Goal: Information Seeking & Learning: Learn about a topic

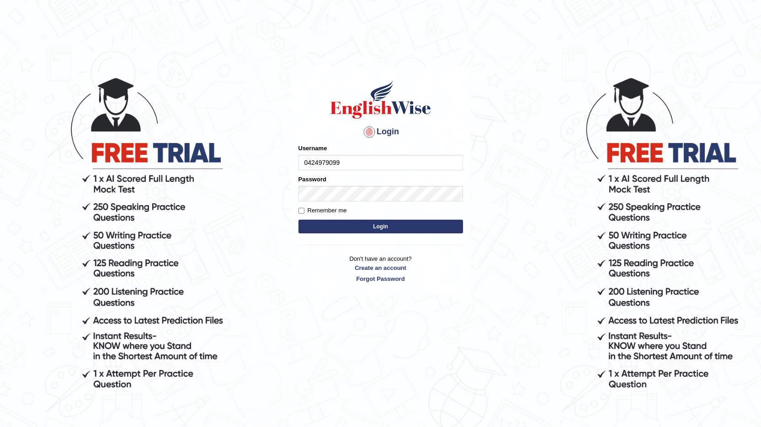
type input "0424979099"
click at [391, 229] on button "Login" at bounding box center [380, 227] width 164 height 14
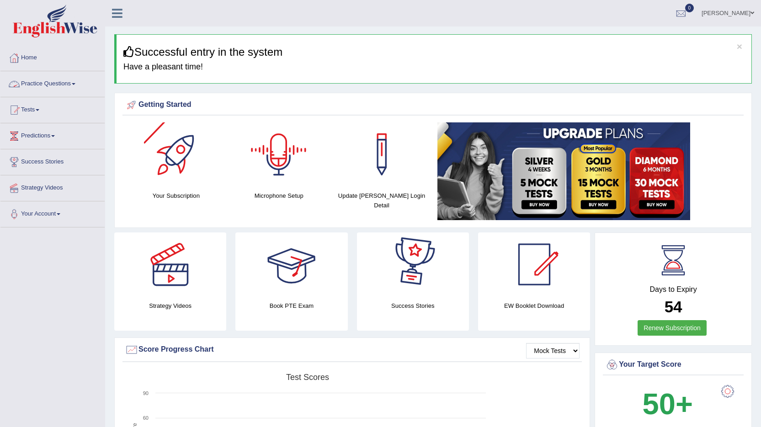
click at [63, 87] on link "Practice Questions" at bounding box center [52, 82] width 104 height 23
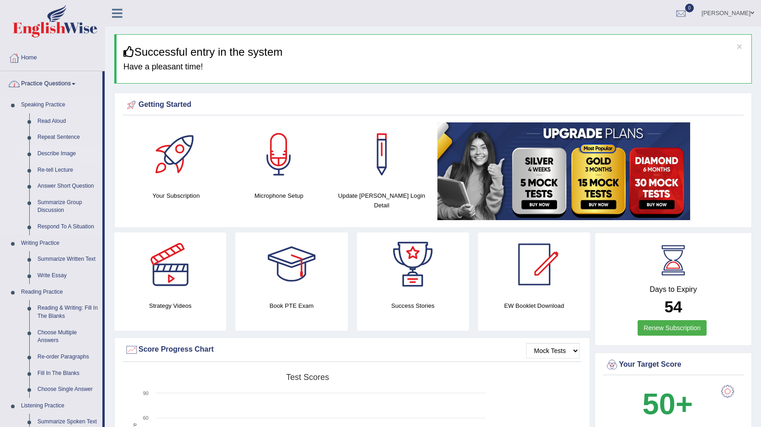
click at [65, 152] on link "Describe Image" at bounding box center [67, 154] width 69 height 16
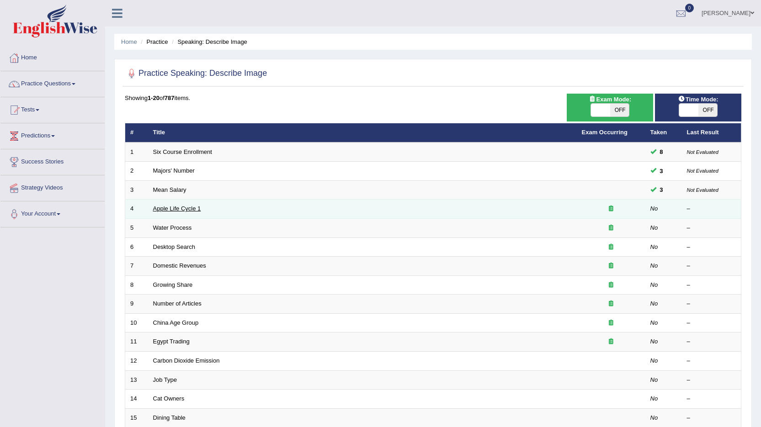
click at [166, 209] on link "Apple Life Cycle 1" at bounding box center [177, 208] width 48 height 7
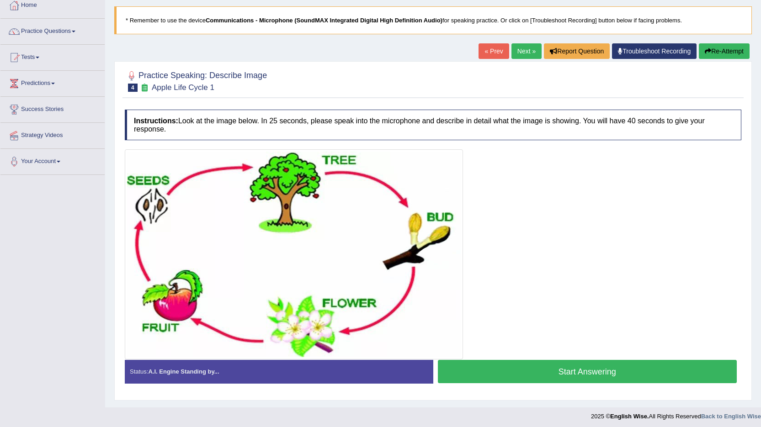
click at [597, 370] on button "Start Answering" at bounding box center [587, 371] width 299 height 23
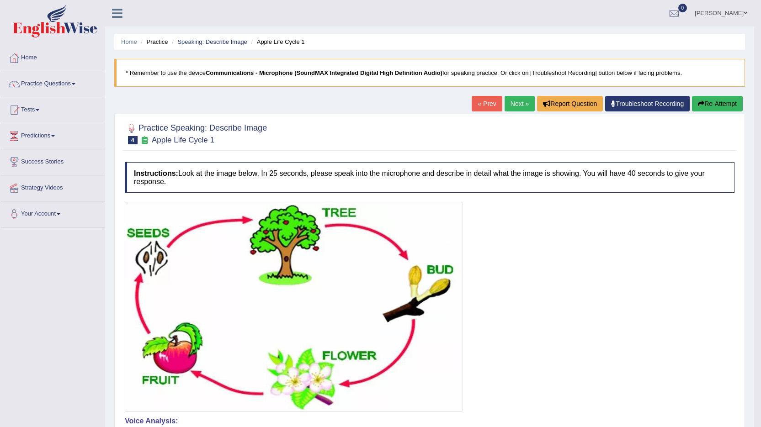
click at [719, 103] on button "Re-Attempt" at bounding box center [717, 104] width 51 height 16
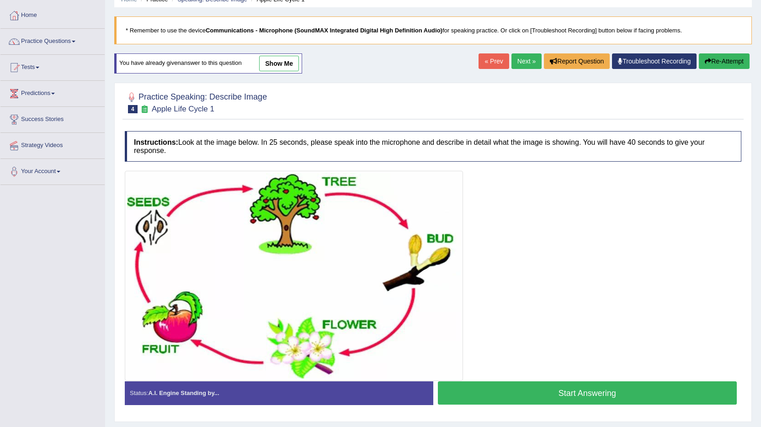
scroll to position [67, 0]
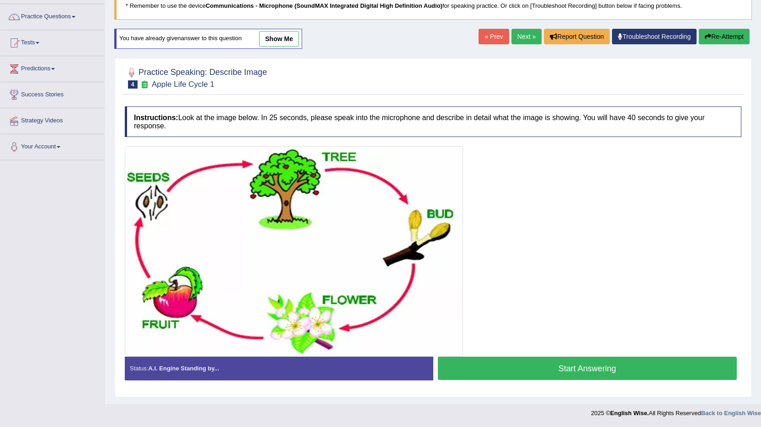
click at [590, 368] on button "Start Answering" at bounding box center [587, 368] width 299 height 23
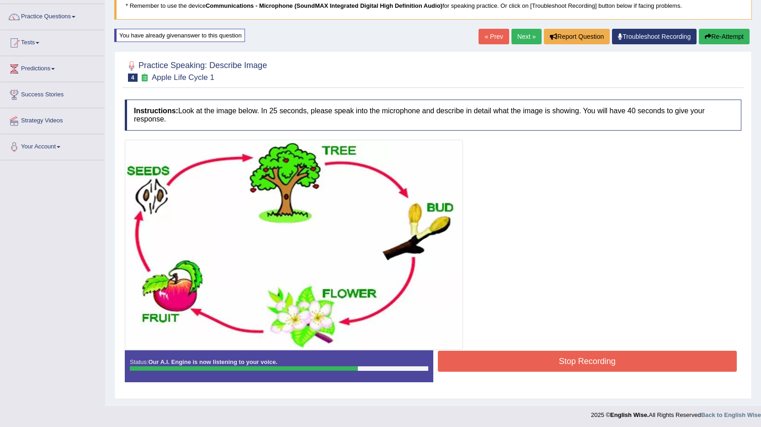
click at [566, 364] on button "Stop Recording" at bounding box center [587, 361] width 299 height 21
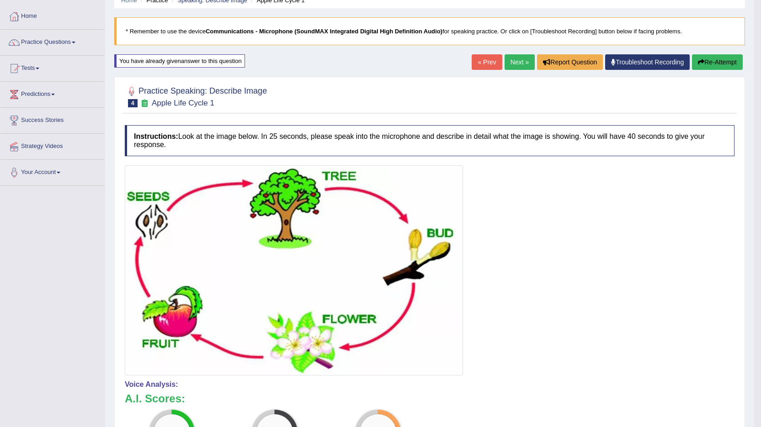
scroll to position [25, 0]
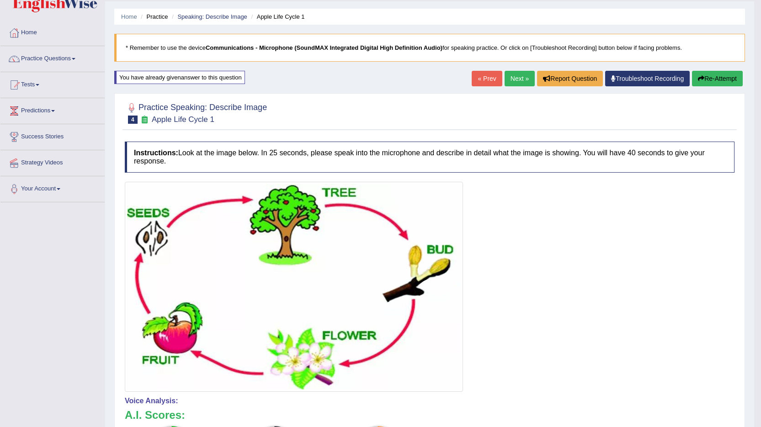
click at [713, 79] on button "Re-Attempt" at bounding box center [717, 79] width 51 height 16
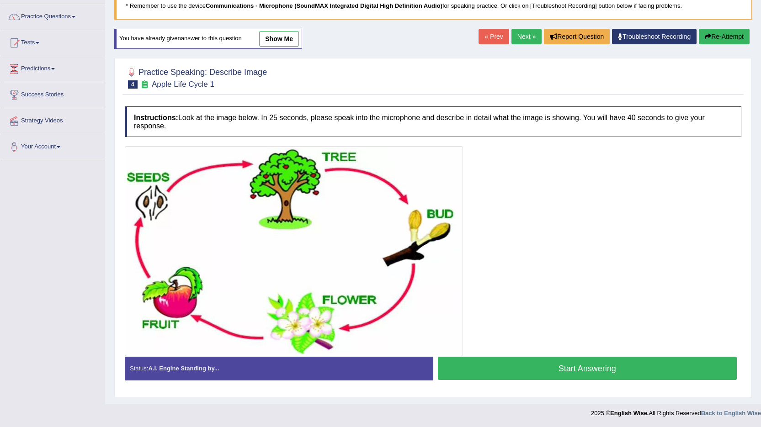
scroll to position [67, 0]
click at [580, 369] on button "Start Answering" at bounding box center [587, 368] width 299 height 23
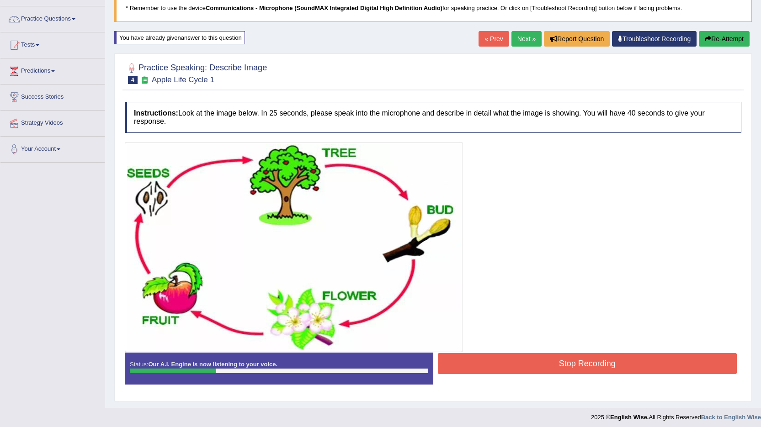
scroll to position [69, 0]
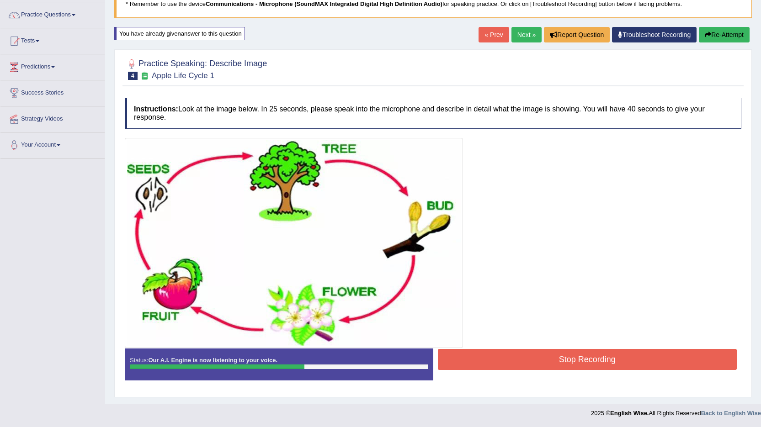
click at [583, 358] on button "Stop Recording" at bounding box center [587, 359] width 299 height 21
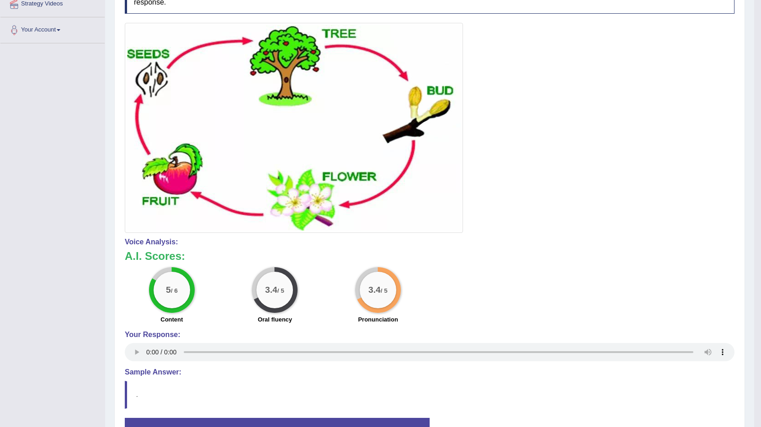
scroll to position [25, 0]
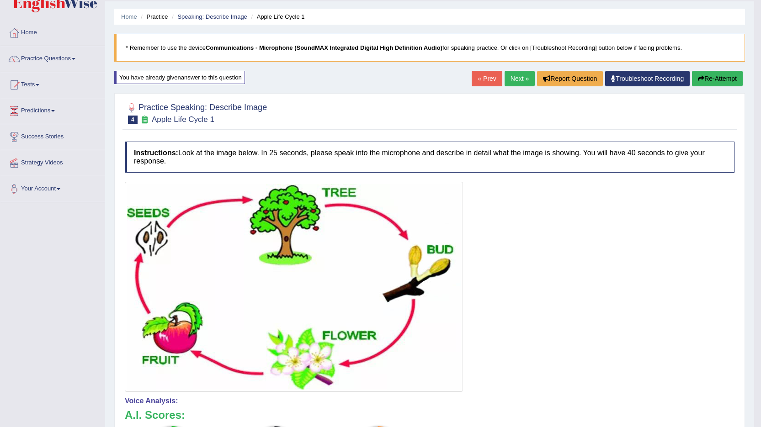
click at [513, 78] on link "Next »" at bounding box center [519, 79] width 30 height 16
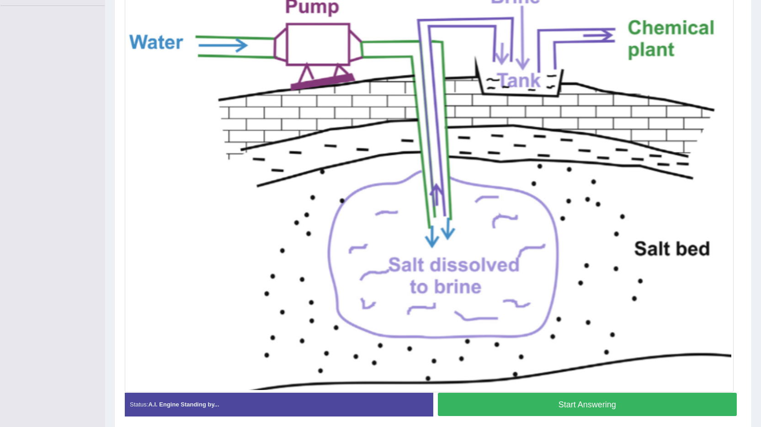
scroll to position [212, 0]
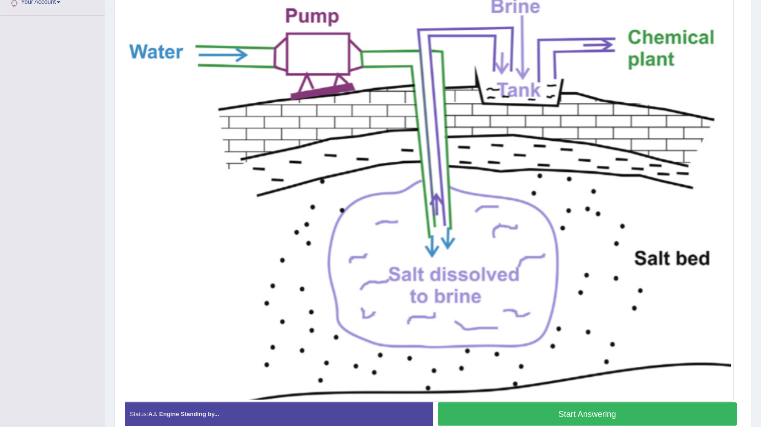
click at [572, 415] on button "Start Answering" at bounding box center [587, 413] width 299 height 23
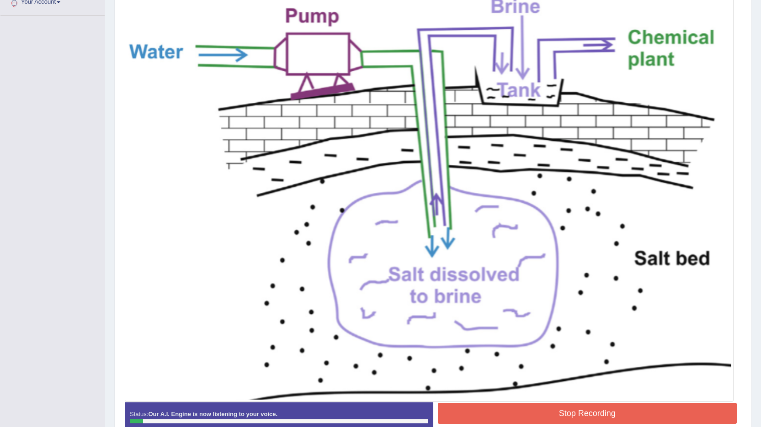
click at [584, 411] on button "Stop Recording" at bounding box center [587, 413] width 299 height 21
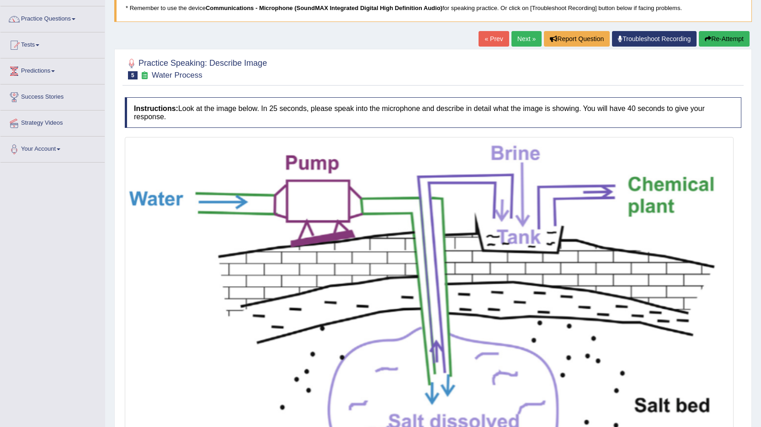
scroll to position [29, 0]
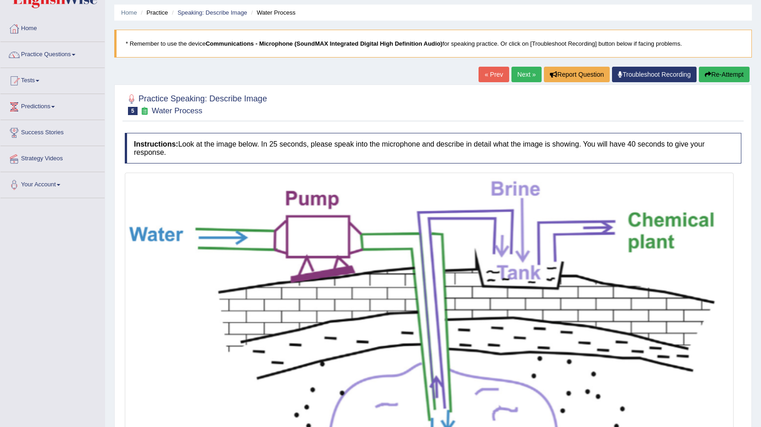
click at [724, 70] on button "Re-Attempt" at bounding box center [723, 75] width 51 height 16
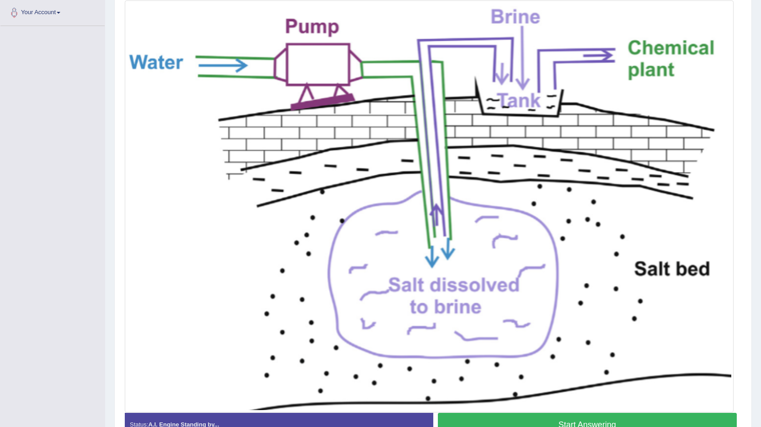
scroll to position [197, 0]
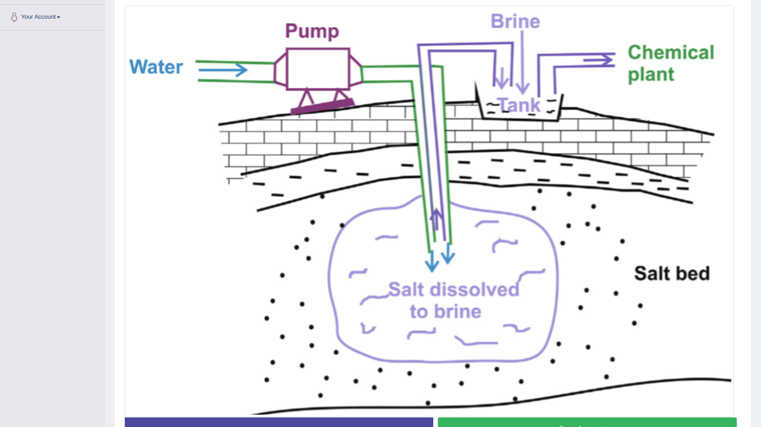
click at [601, 421] on button "Start Answering" at bounding box center [587, 428] width 299 height 23
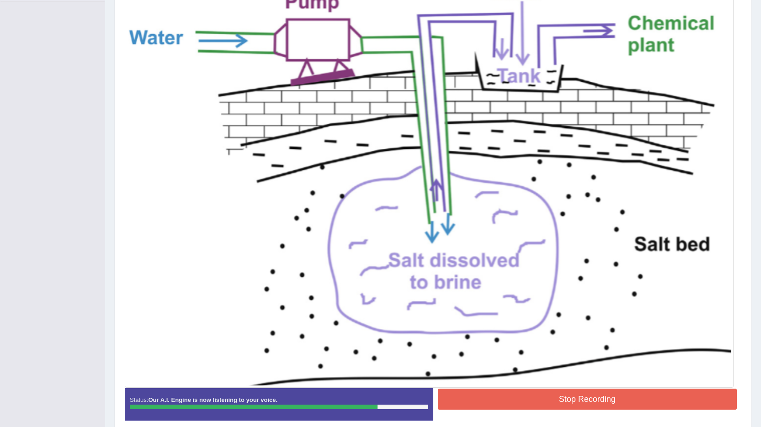
scroll to position [243, 0]
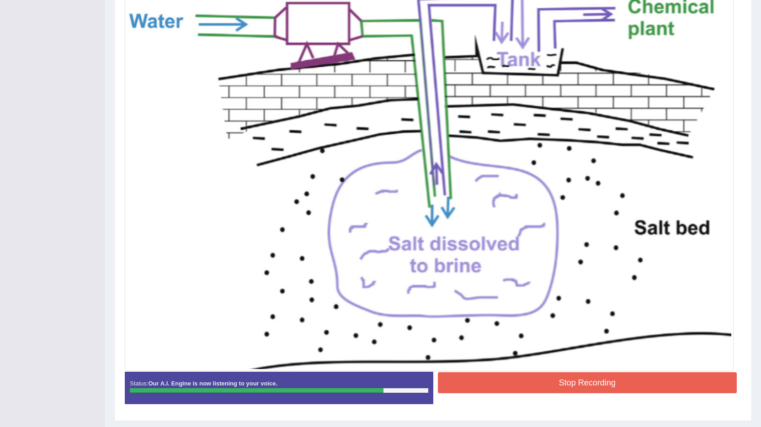
click at [589, 386] on button "Stop Recording" at bounding box center [587, 382] width 299 height 21
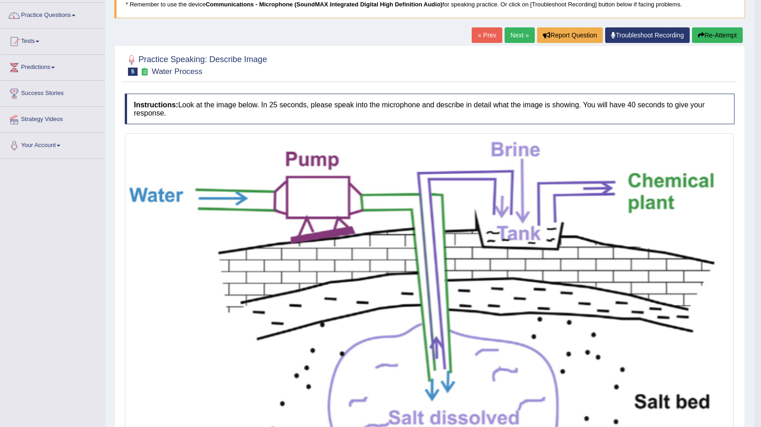
scroll to position [60, 0]
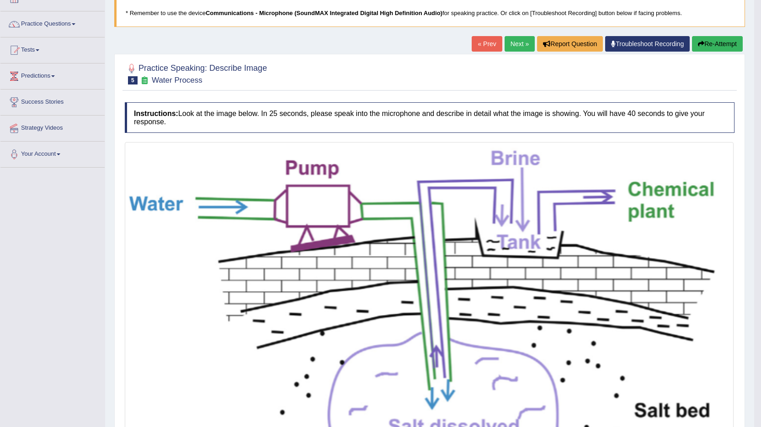
click at [711, 44] on button "Re-Attempt" at bounding box center [717, 44] width 51 height 16
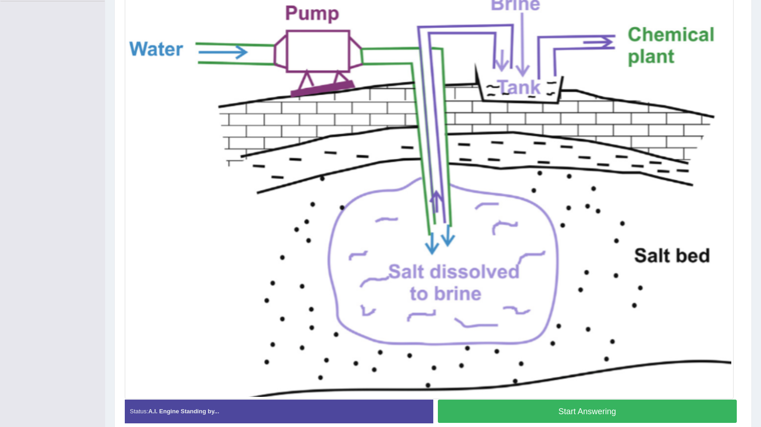
scroll to position [243, 0]
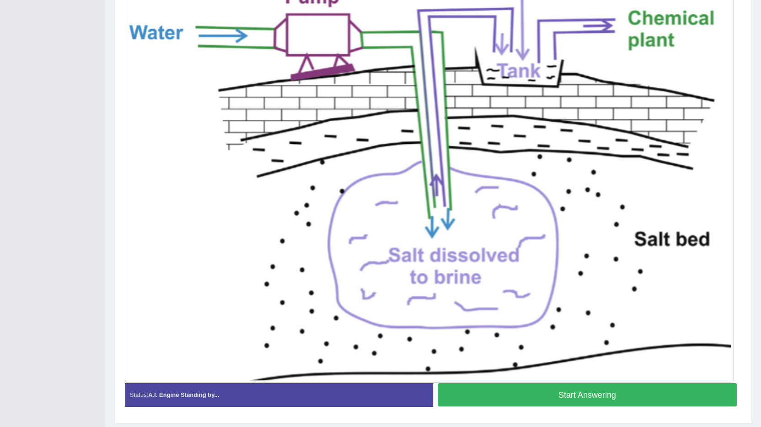
click at [575, 391] on button "Start Answering" at bounding box center [587, 394] width 299 height 23
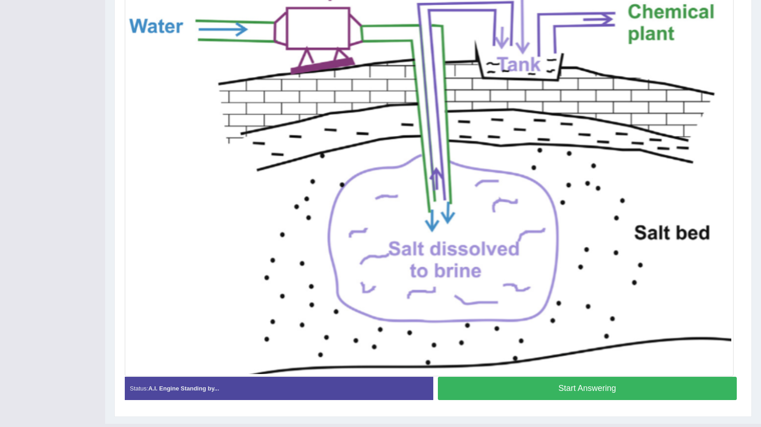
scroll to position [236, 0]
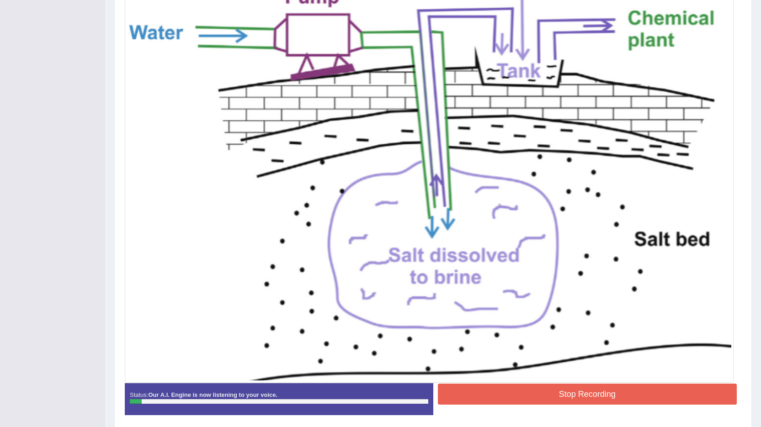
click at [582, 398] on button "Stop Recording" at bounding box center [587, 394] width 299 height 21
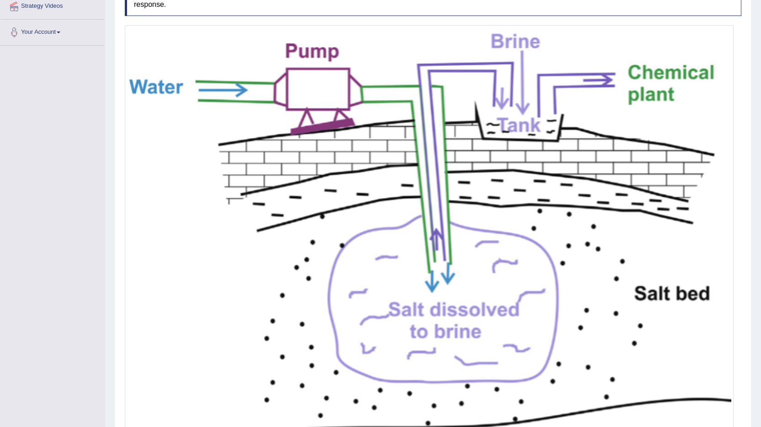
scroll to position [99, 0]
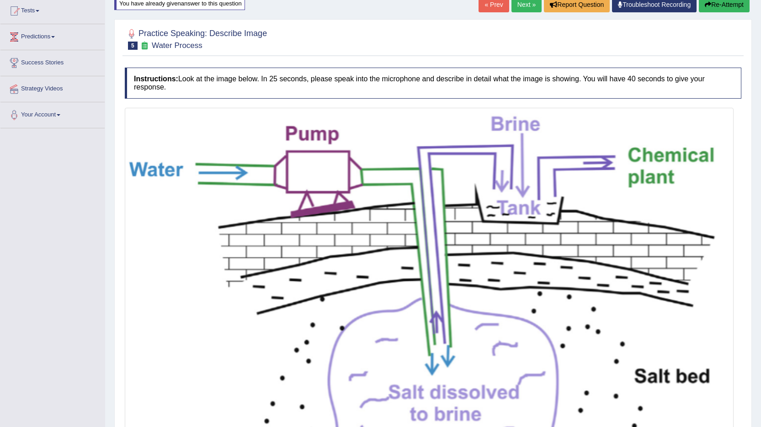
click at [725, 6] on button "Re-Attempt" at bounding box center [723, 5] width 51 height 16
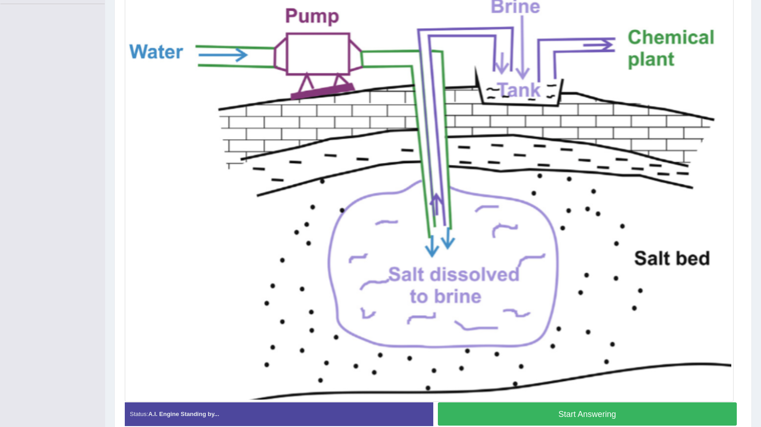
scroll to position [218, 0]
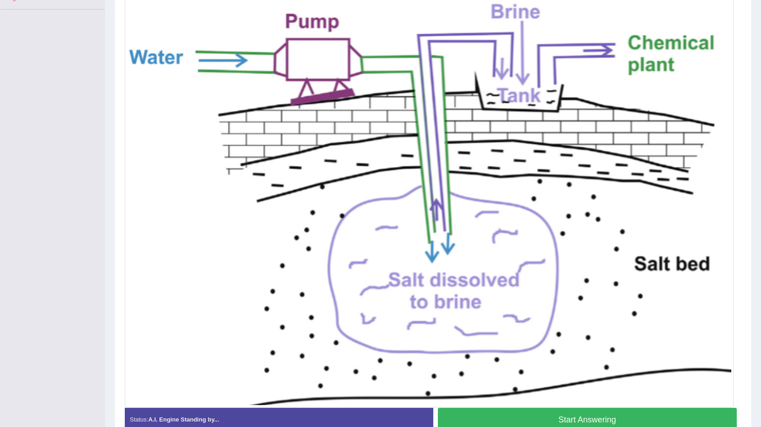
click at [570, 417] on button "Start Answering" at bounding box center [587, 419] width 299 height 23
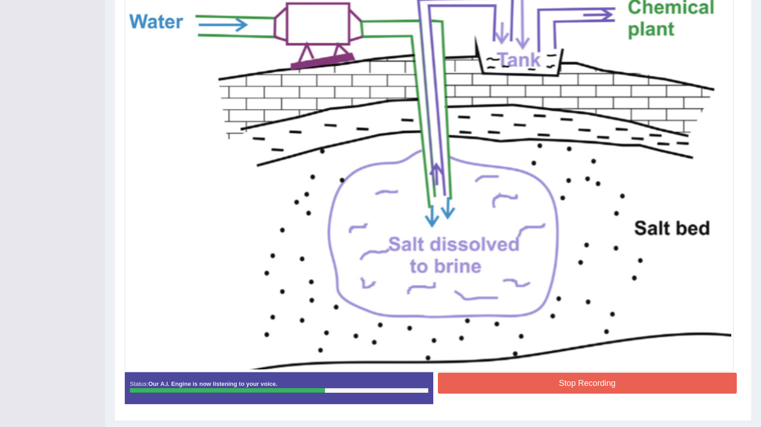
scroll to position [264, 0]
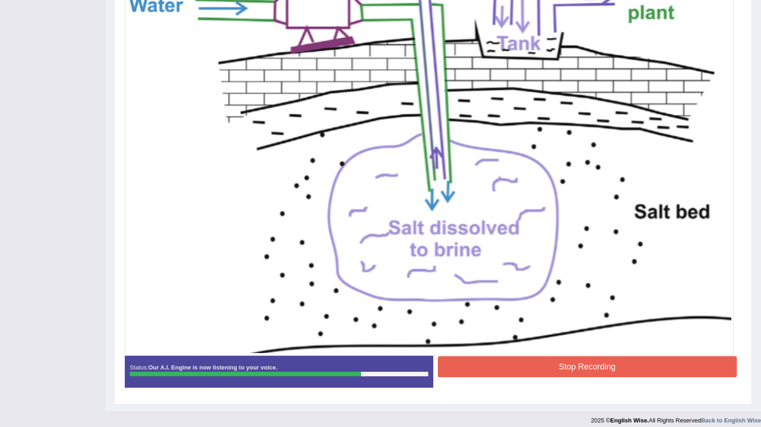
click at [594, 369] on button "Stop Recording" at bounding box center [587, 366] width 299 height 21
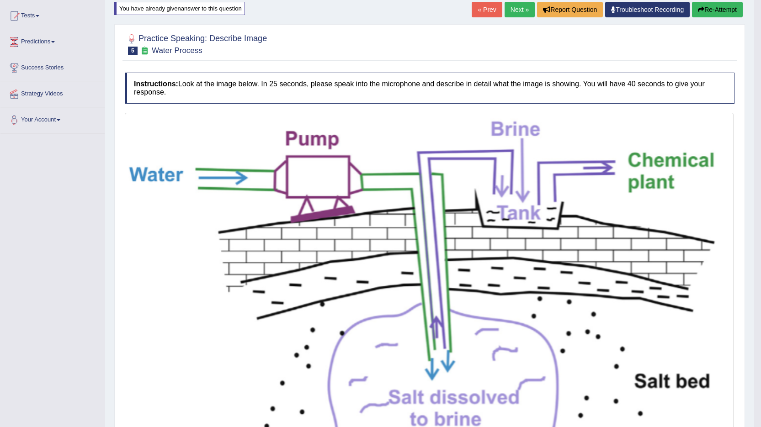
scroll to position [90, 0]
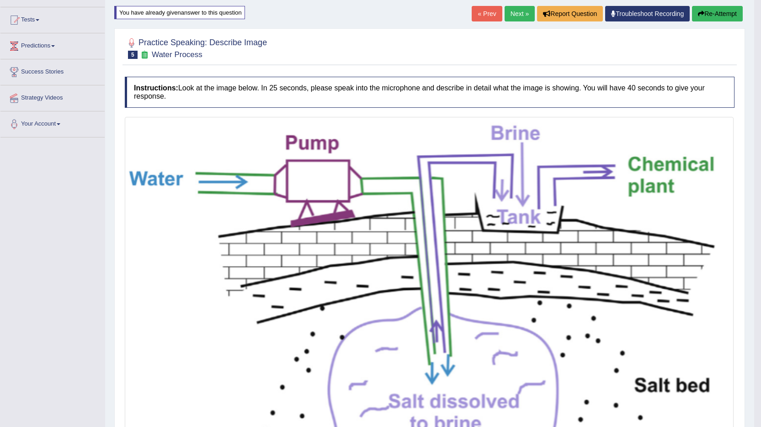
click at [718, 12] on button "Re-Attempt" at bounding box center [717, 14] width 51 height 16
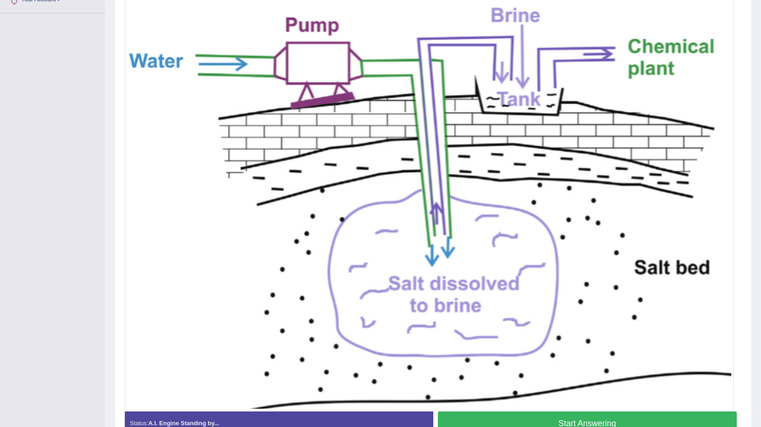
scroll to position [227, 0]
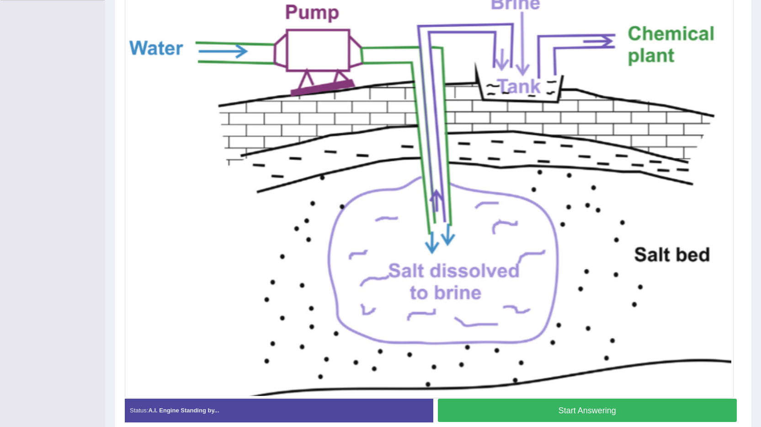
click at [596, 412] on button "Start Answering" at bounding box center [587, 410] width 299 height 23
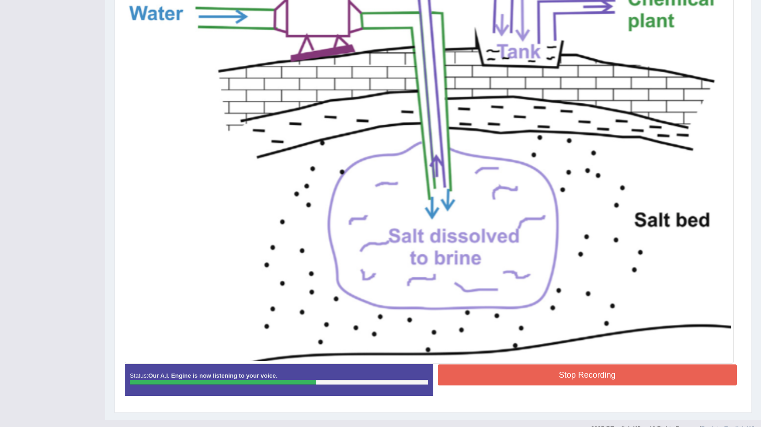
scroll to position [271, 0]
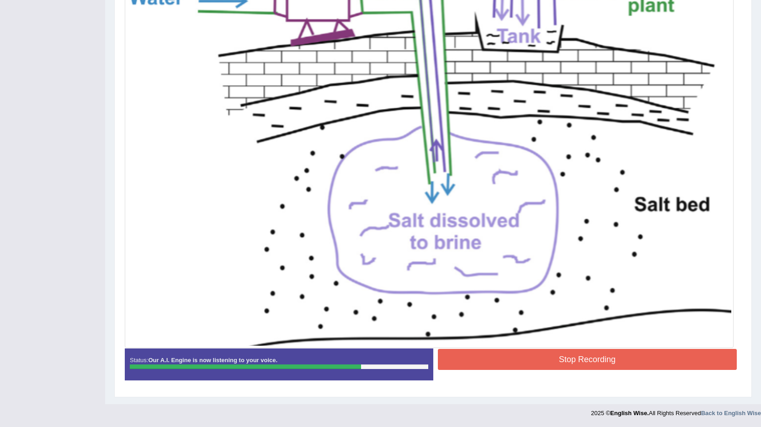
click at [576, 359] on button "Stop Recording" at bounding box center [587, 359] width 299 height 21
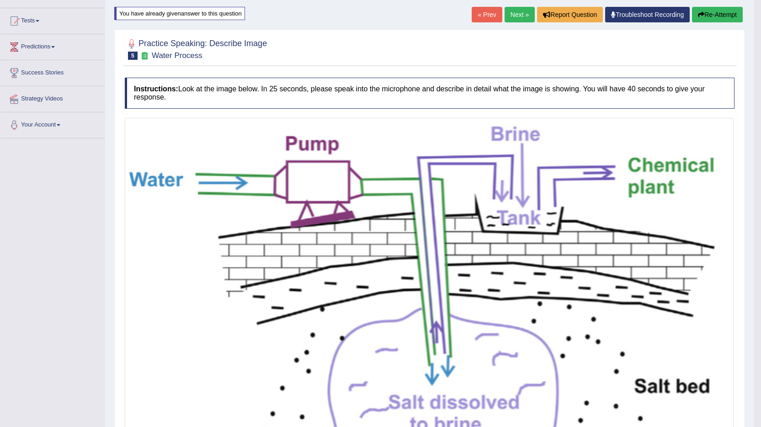
scroll to position [88, 0]
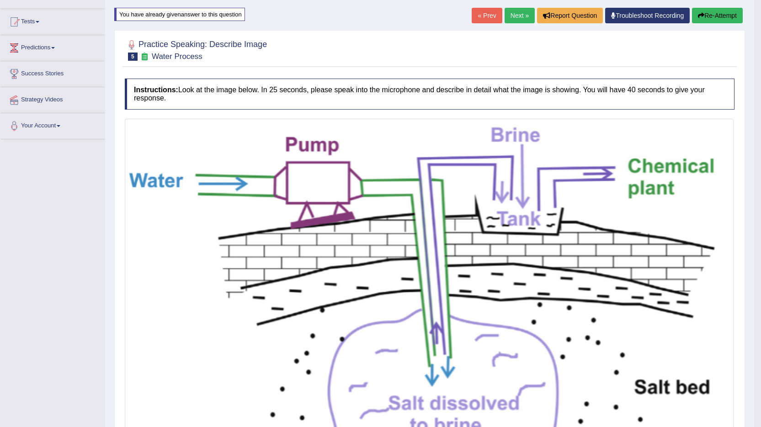
click at [725, 17] on button "Re-Attempt" at bounding box center [717, 16] width 51 height 16
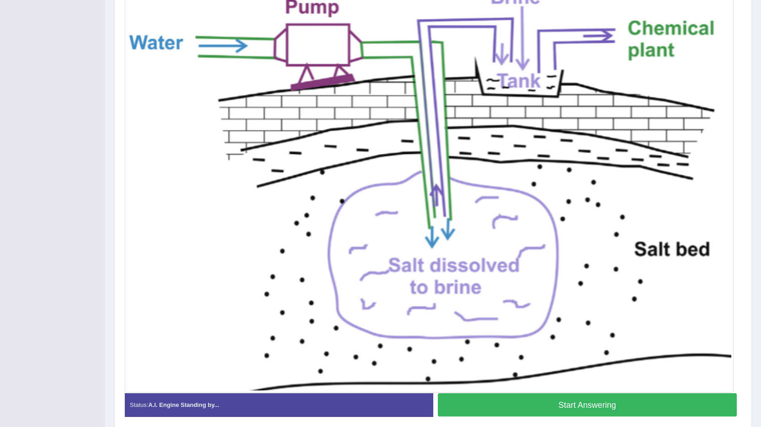
scroll to position [237, 0]
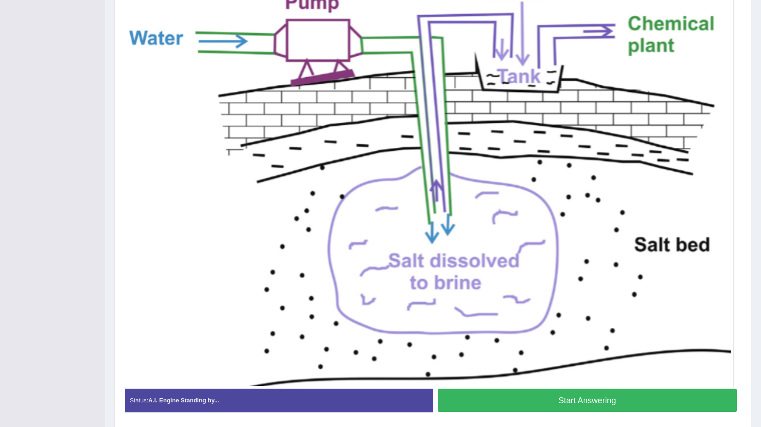
click at [585, 399] on button "Start Answering" at bounding box center [587, 400] width 299 height 23
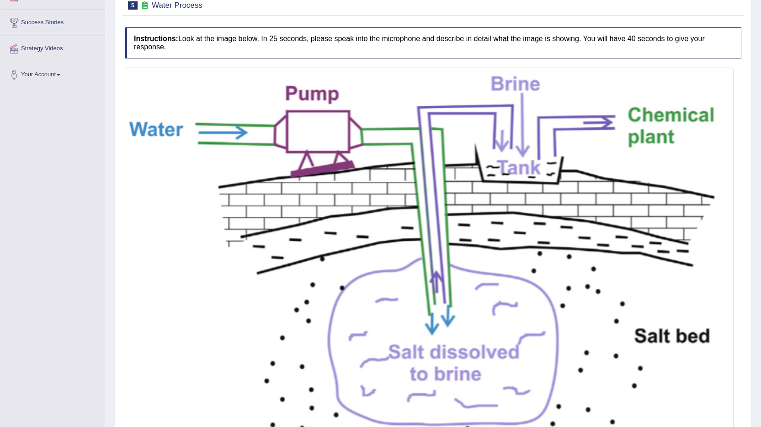
scroll to position [48, 0]
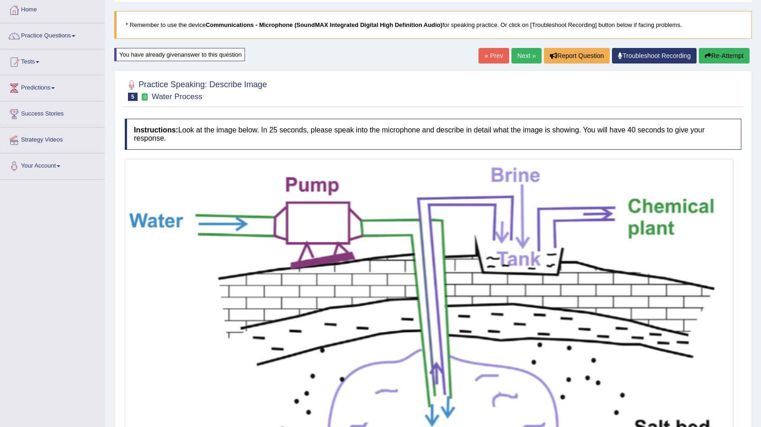
click at [722, 56] on button "Re-Attempt" at bounding box center [723, 56] width 51 height 16
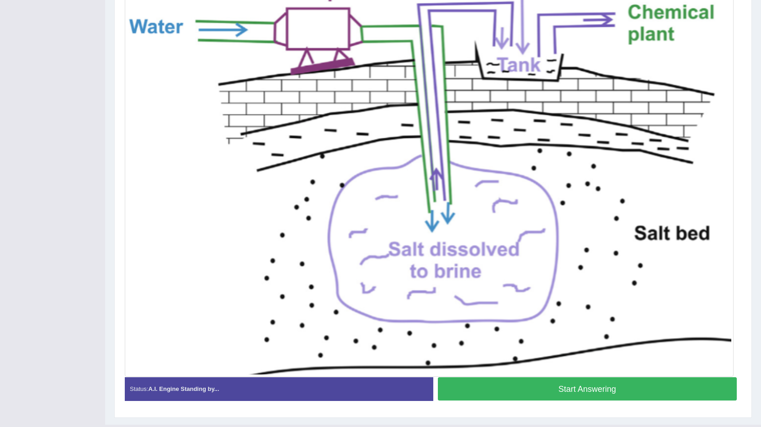
scroll to position [269, 0]
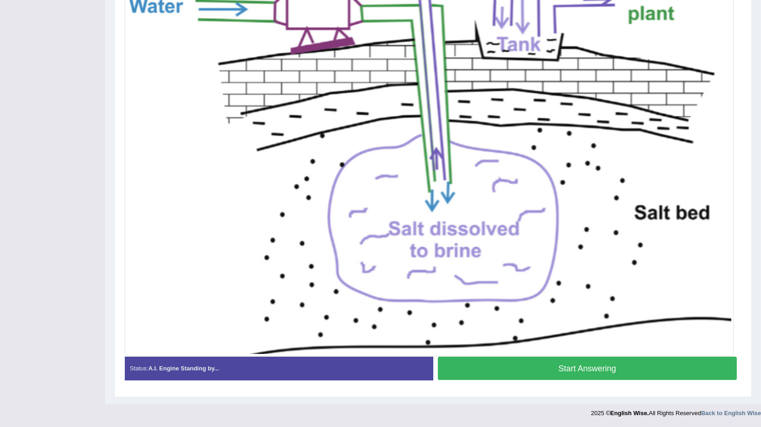
click at [606, 372] on button "Start Answering" at bounding box center [587, 368] width 299 height 23
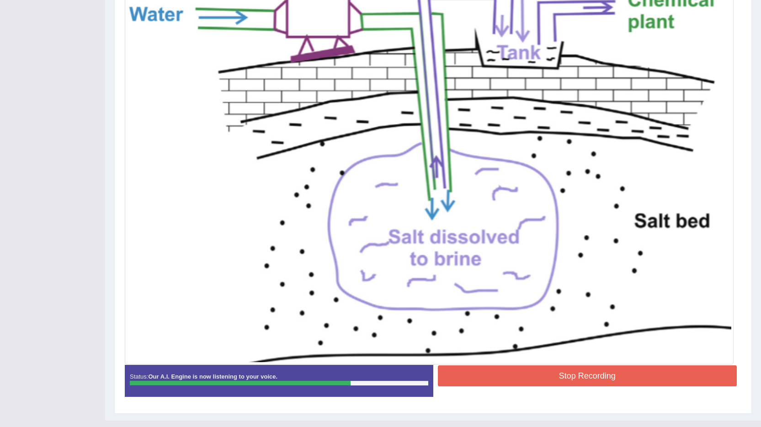
scroll to position [271, 0]
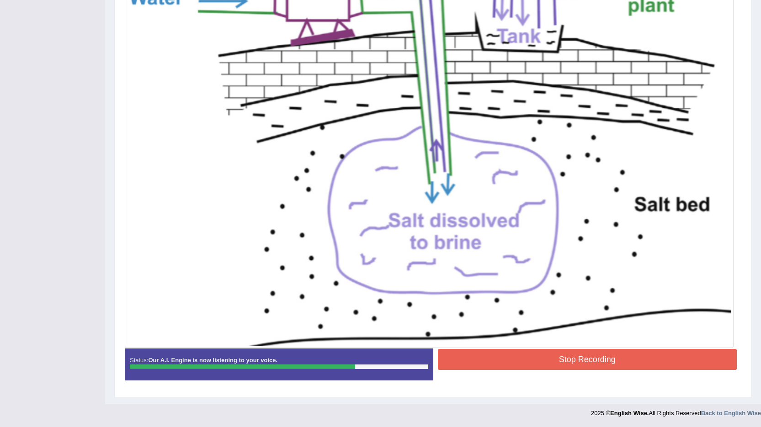
click at [592, 361] on button "Stop Recording" at bounding box center [587, 359] width 299 height 21
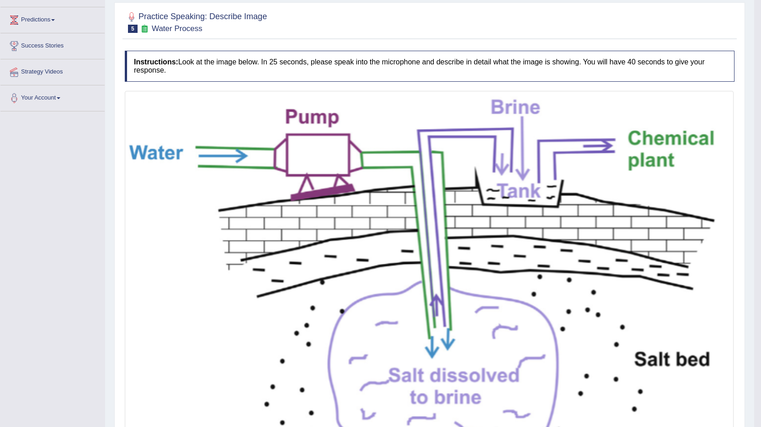
scroll to position [90, 0]
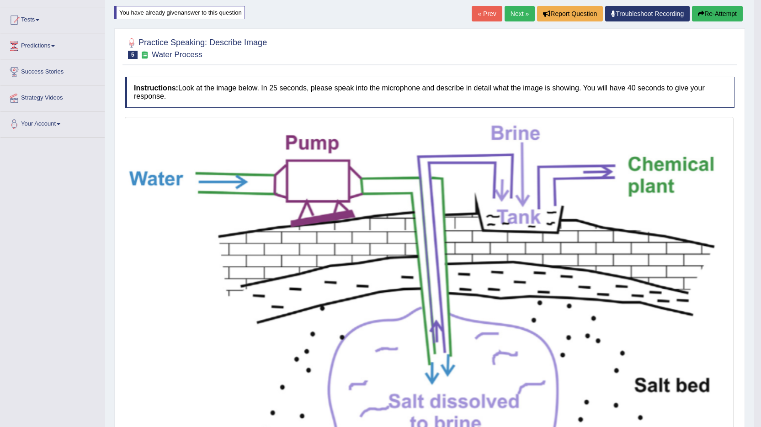
click at [518, 13] on link "Next »" at bounding box center [519, 14] width 30 height 16
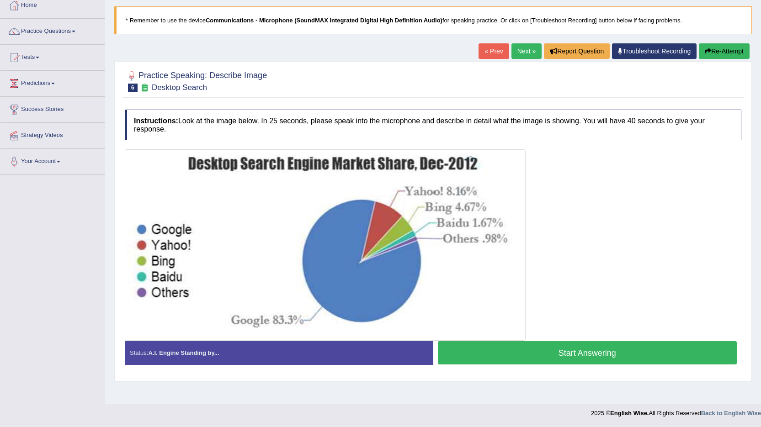
scroll to position [53, 0]
click at [595, 356] on button "Start Answering" at bounding box center [587, 352] width 299 height 23
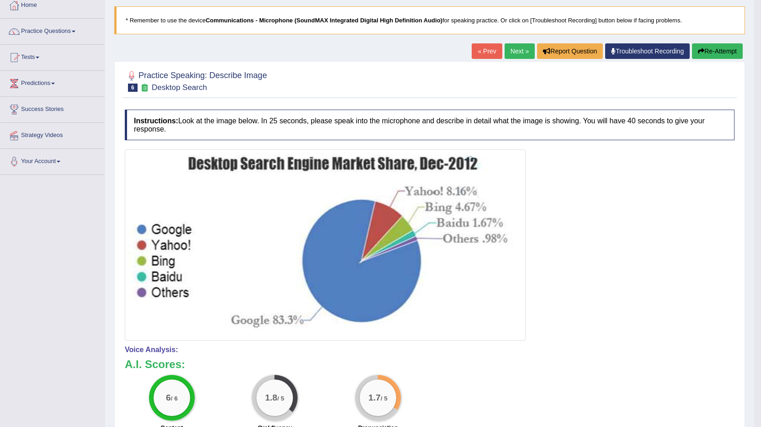
click at [723, 53] on button "Re-Attempt" at bounding box center [717, 51] width 51 height 16
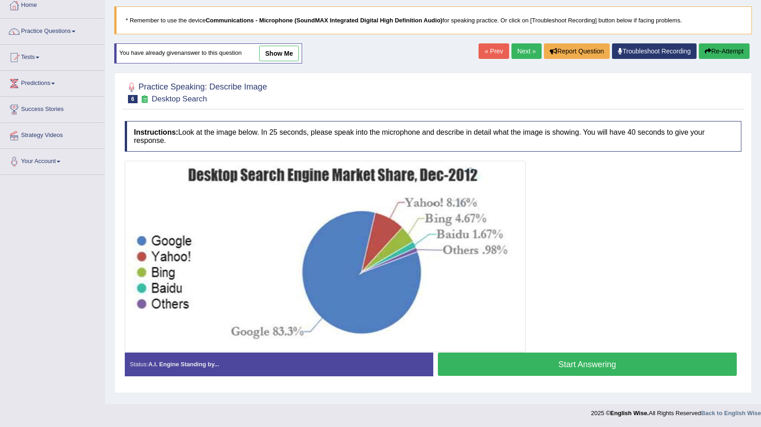
scroll to position [53, 0]
click at [578, 365] on button "Start Answering" at bounding box center [587, 364] width 299 height 23
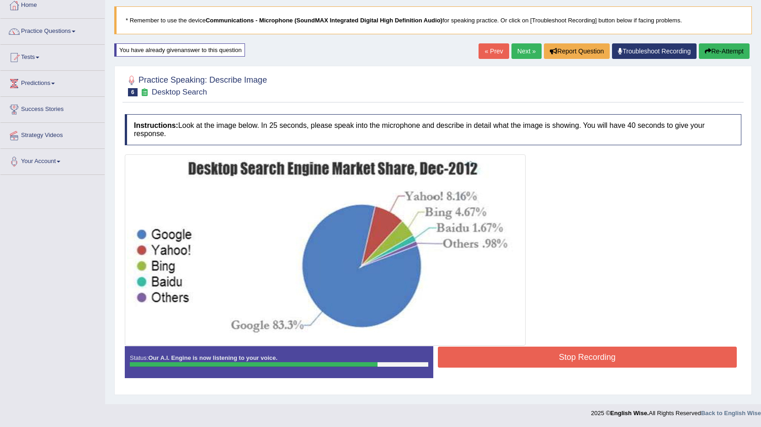
click at [588, 354] on button "Stop Recording" at bounding box center [587, 357] width 299 height 21
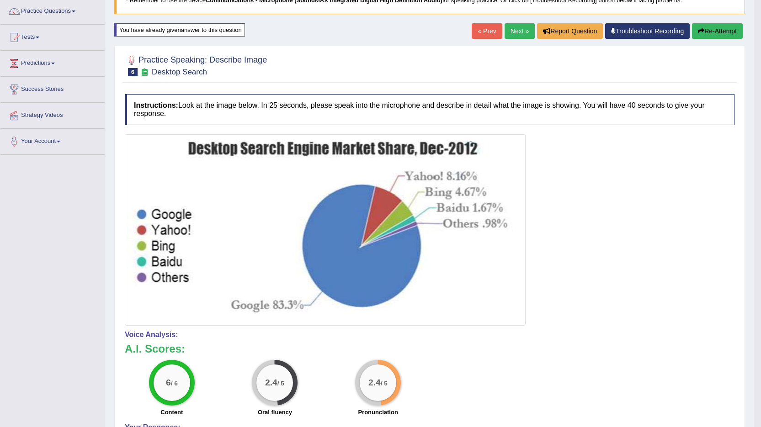
scroll to position [6, 0]
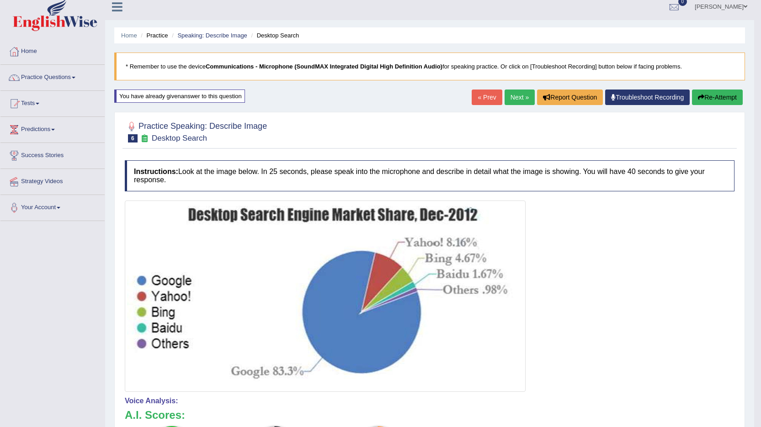
click at [53, 77] on link "Practice Questions" at bounding box center [52, 76] width 104 height 23
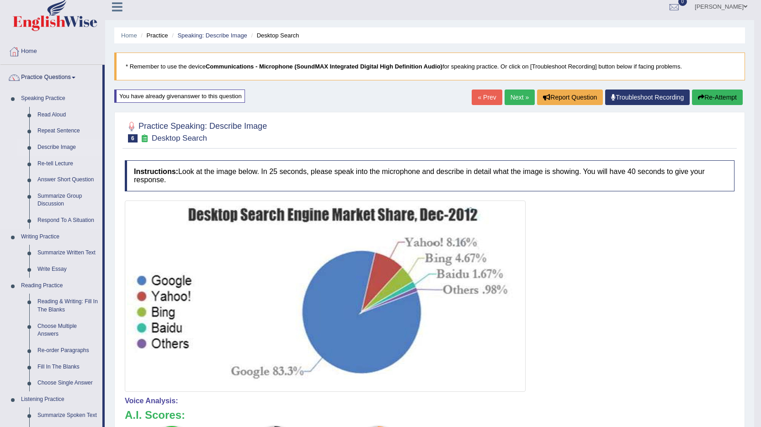
click at [61, 147] on link "Describe Image" at bounding box center [67, 147] width 69 height 16
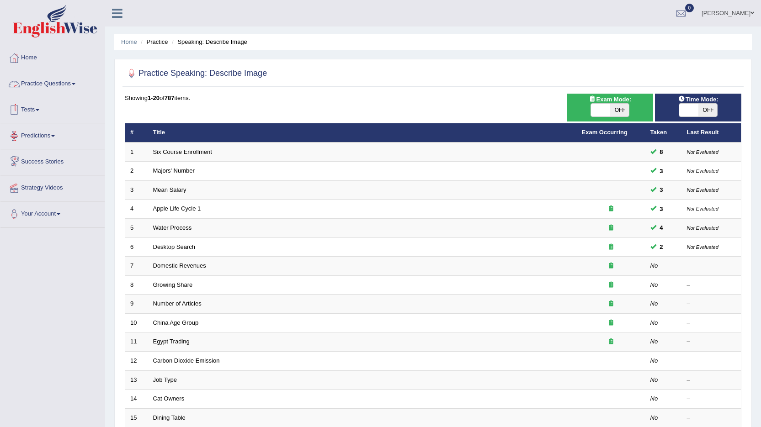
click at [39, 85] on link "Practice Questions" at bounding box center [52, 82] width 104 height 23
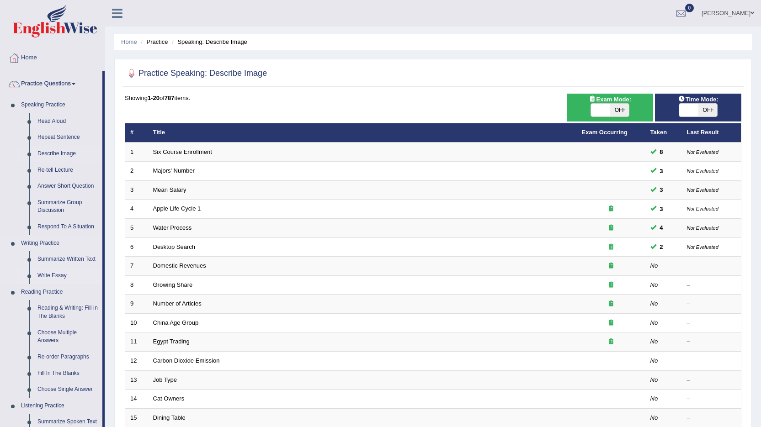
click at [54, 276] on link "Write Essay" at bounding box center [67, 276] width 69 height 16
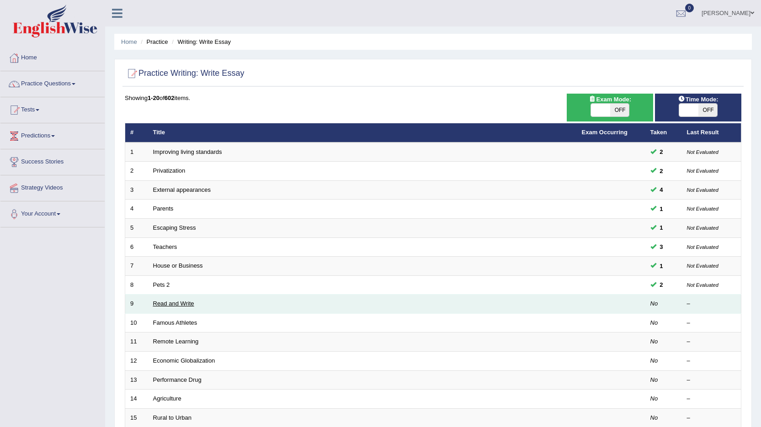
click at [169, 304] on link "Read and Write" at bounding box center [173, 303] width 41 height 7
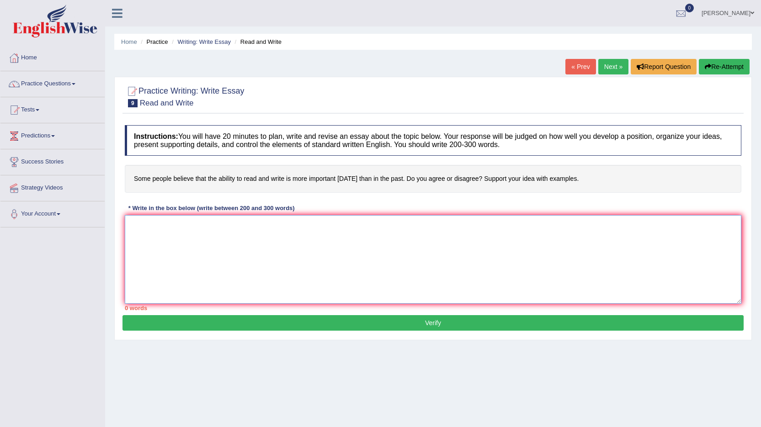
click at [215, 248] on textarea at bounding box center [433, 259] width 616 height 89
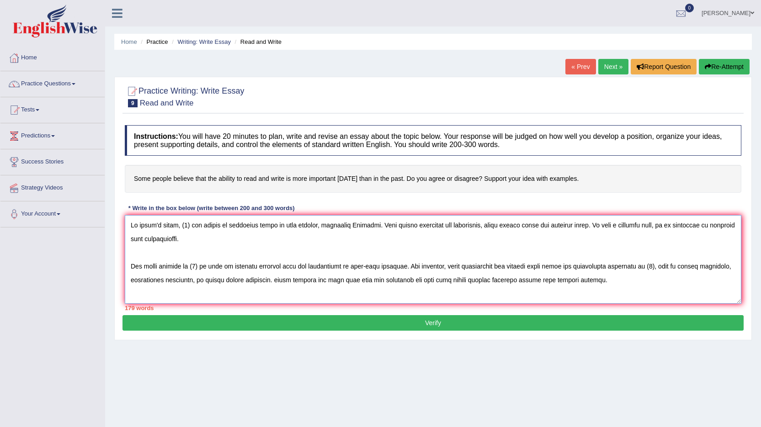
click at [184, 225] on textarea at bounding box center [433, 259] width 616 height 89
click at [186, 225] on textarea at bounding box center [433, 259] width 616 height 89
click at [196, 265] on textarea at bounding box center [433, 259] width 616 height 89
click at [197, 268] on textarea at bounding box center [433, 259] width 616 height 89
click at [197, 266] on textarea at bounding box center [433, 259] width 616 height 89
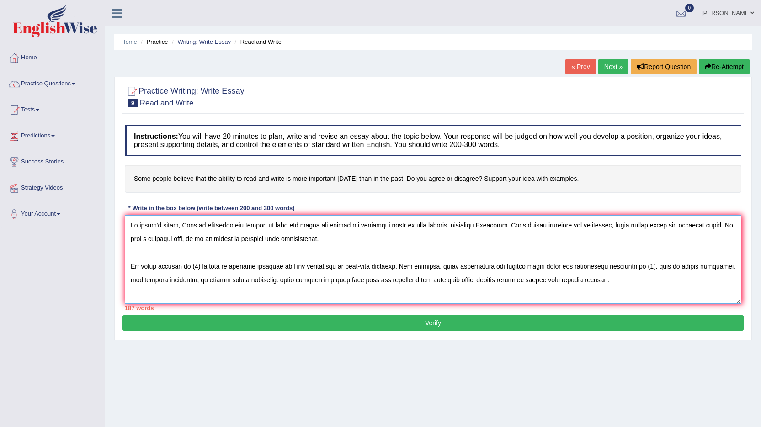
click at [198, 267] on textarea at bounding box center [433, 259] width 616 height 89
click at [702, 267] on textarea at bounding box center [433, 259] width 616 height 89
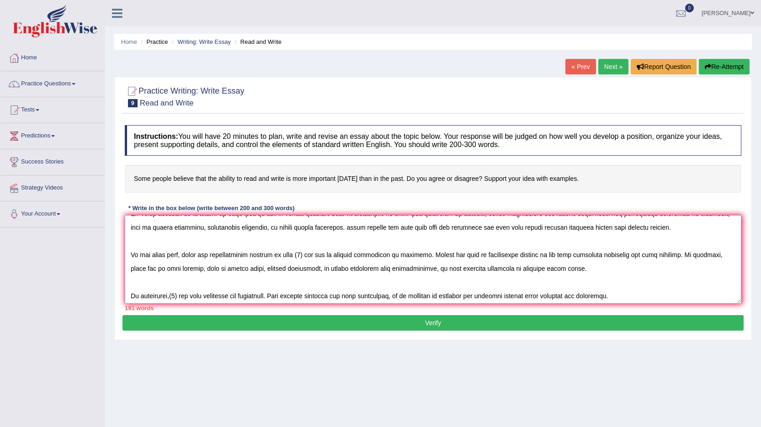
scroll to position [55, 0]
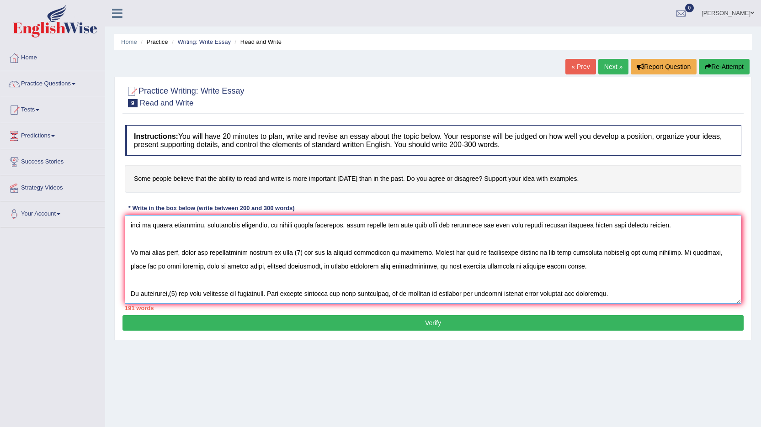
click at [306, 252] on textarea at bounding box center [433, 259] width 616 height 89
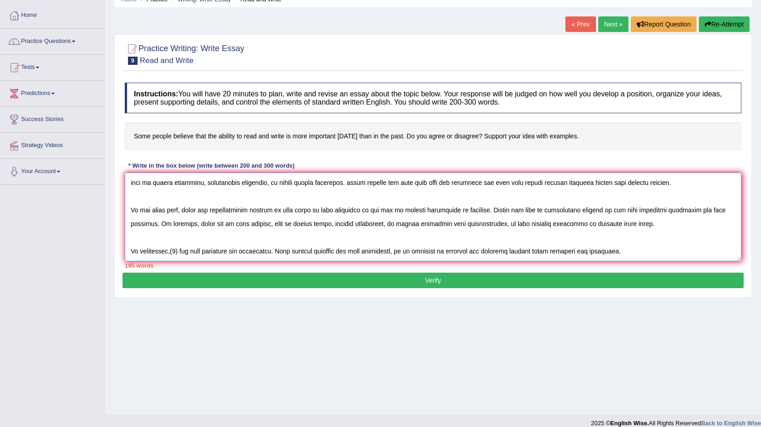
scroll to position [53, 0]
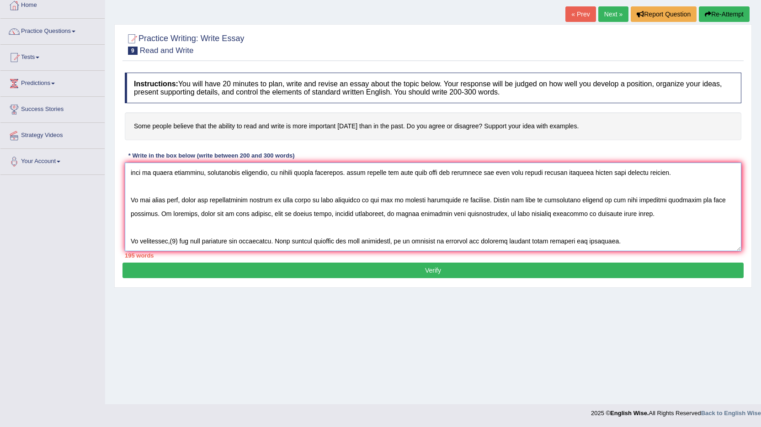
click at [178, 241] on textarea at bounding box center [433, 207] width 616 height 89
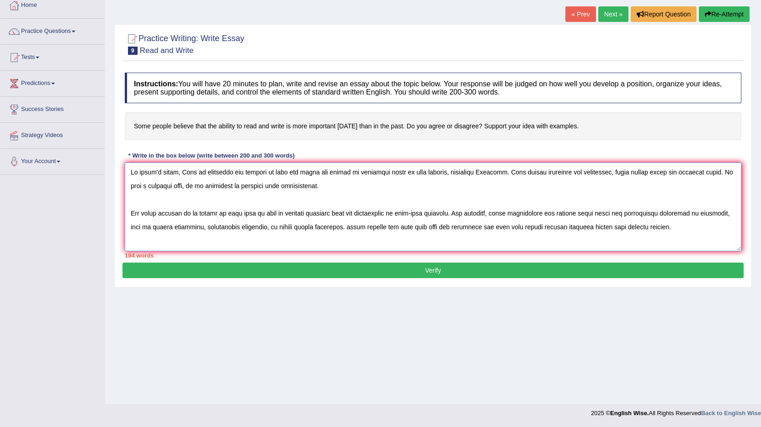
scroll to position [0, 0]
click at [233, 174] on textarea at bounding box center [433, 207] width 616 height 89
click at [229, 173] on textarea at bounding box center [433, 207] width 616 height 89
drag, startPoint x: 229, startPoint y: 173, endPoint x: 306, endPoint y: 176, distance: 77.3
click at [306, 176] on textarea at bounding box center [433, 207] width 616 height 89
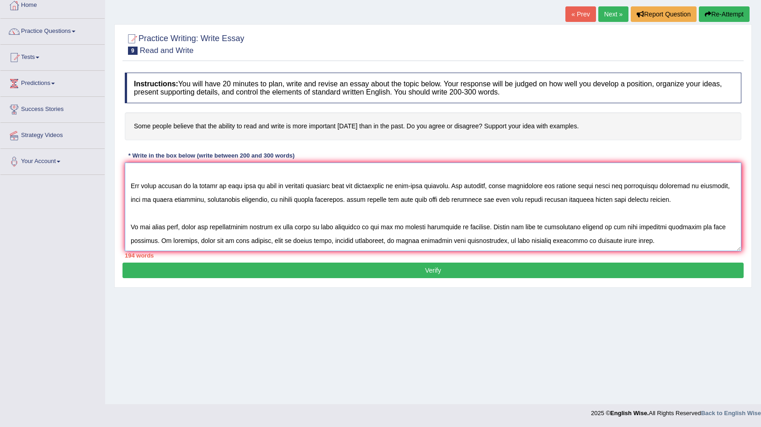
scroll to position [55, 0]
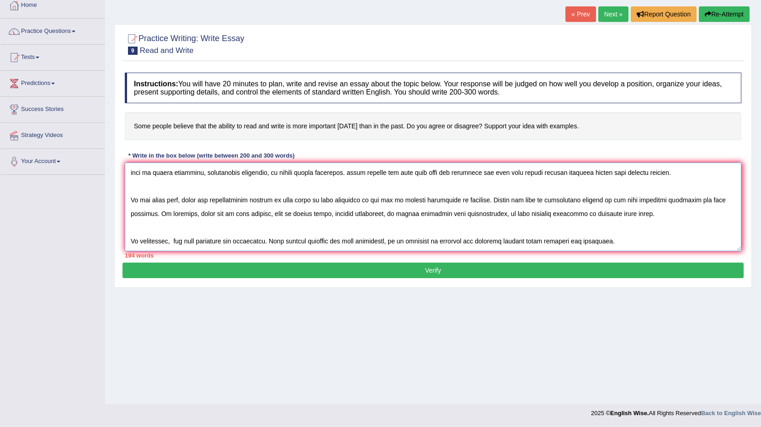
click at [306, 204] on textarea at bounding box center [433, 207] width 616 height 89
click at [170, 241] on textarea at bounding box center [433, 207] width 616 height 89
paste textarea "the ability to read and write"
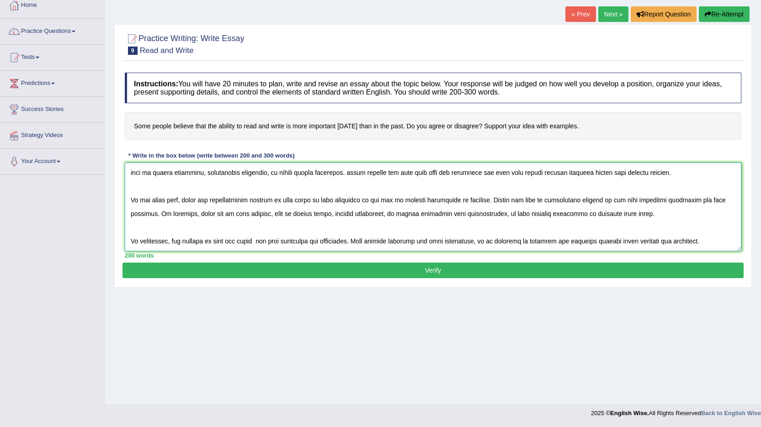
click at [250, 241] on textarea at bounding box center [433, 207] width 616 height 89
type textarea "In today's world, What is important the ability to read and write has become an…"
click at [441, 270] on button "Verify" at bounding box center [432, 271] width 621 height 16
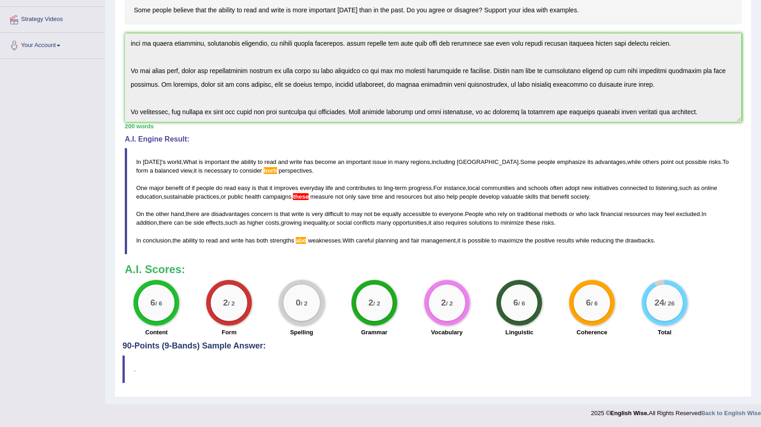
scroll to position [0, 0]
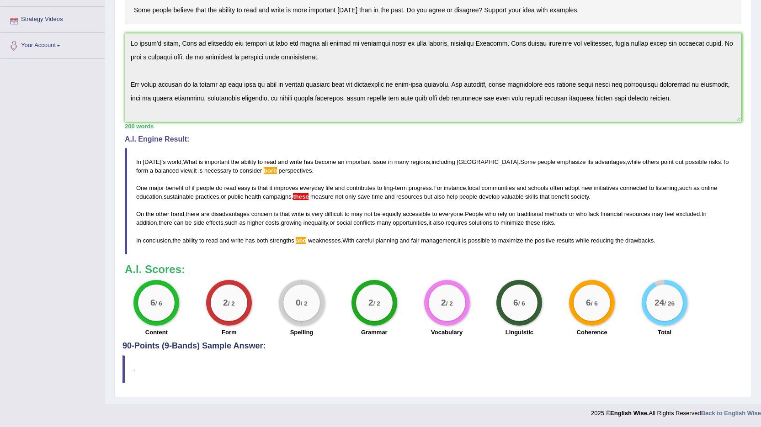
click at [124, 42] on div "Instructions: You will have 20 minutes to plan, write and revise an essay about…" at bounding box center [432, 147] width 621 height 390
click at [701, 141] on h4 "A.I. Engine Result:" at bounding box center [433, 139] width 616 height 8
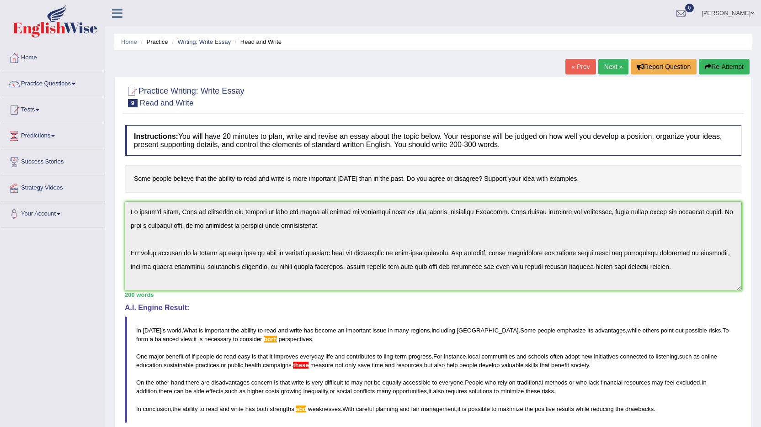
click at [722, 64] on button "Re-Attempt" at bounding box center [723, 67] width 51 height 16
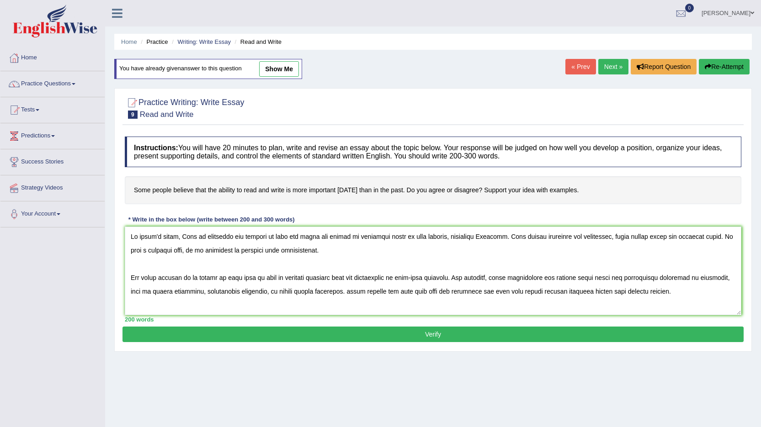
drag, startPoint x: 286, startPoint y: 250, endPoint x: 299, endPoint y: 250, distance: 12.8
click at [287, 250] on textarea at bounding box center [433, 271] width 616 height 89
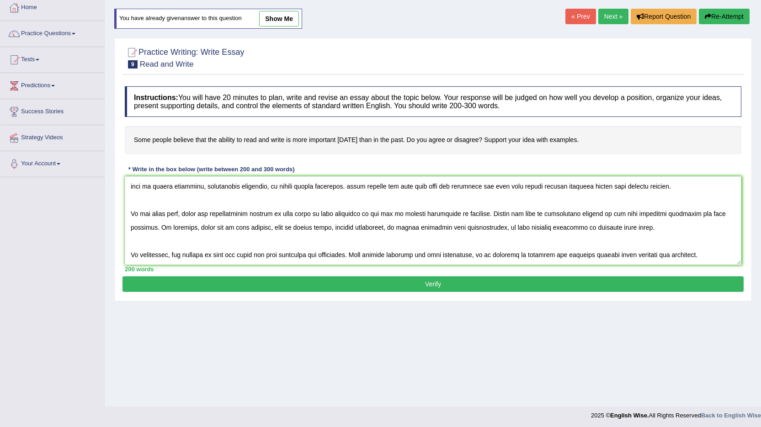
scroll to position [53, 0]
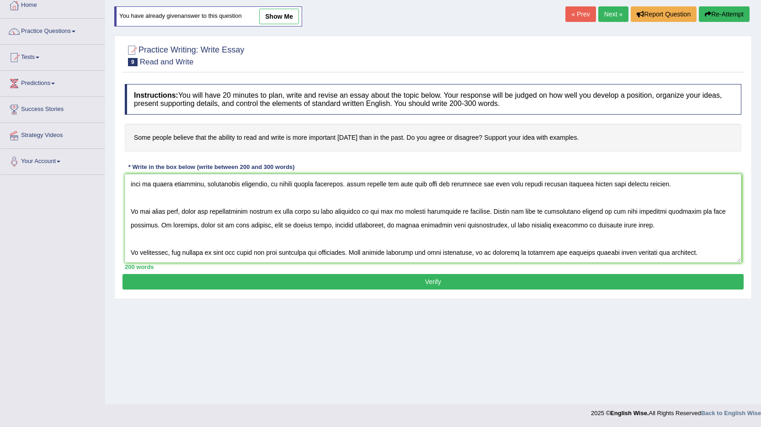
click at [312, 253] on textarea at bounding box center [433, 218] width 616 height 89
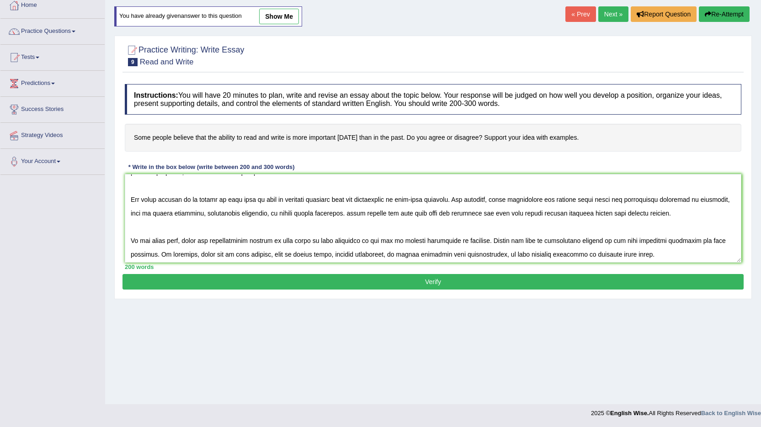
scroll to position [9, 0]
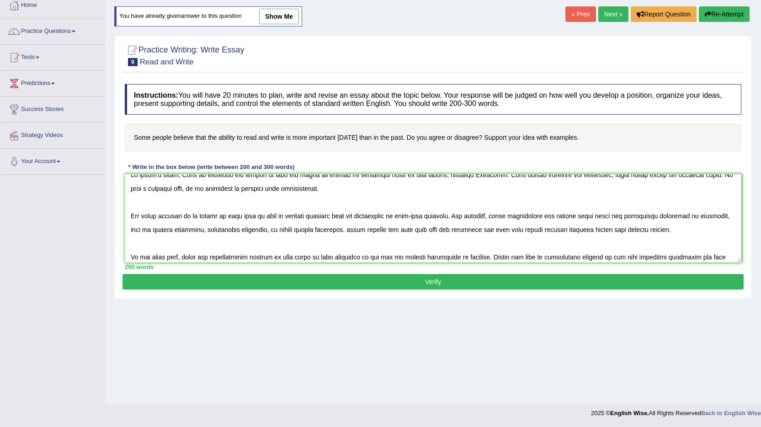
click at [349, 230] on textarea at bounding box center [433, 218] width 616 height 89
type textarea "In [DATE] world, What is important the ability to read and write has become an …"
click at [438, 283] on button "Verify" at bounding box center [432, 282] width 621 height 16
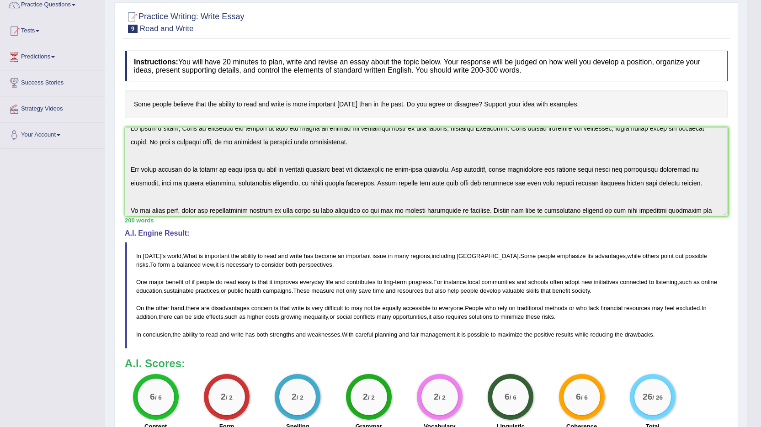
scroll to position [0, 0]
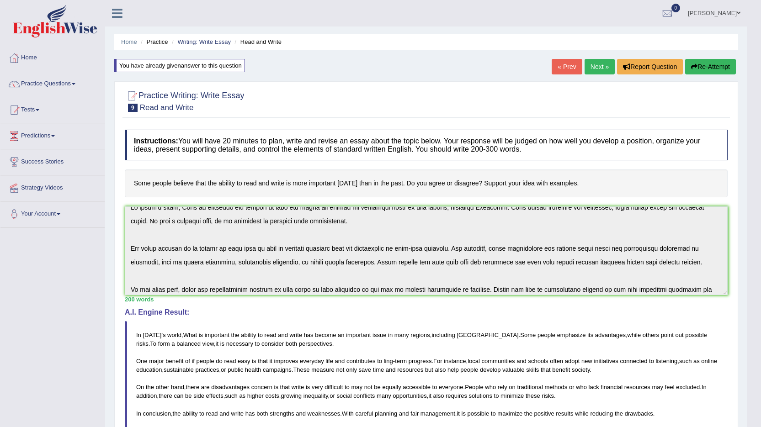
click at [600, 64] on link "Next »" at bounding box center [599, 67] width 30 height 16
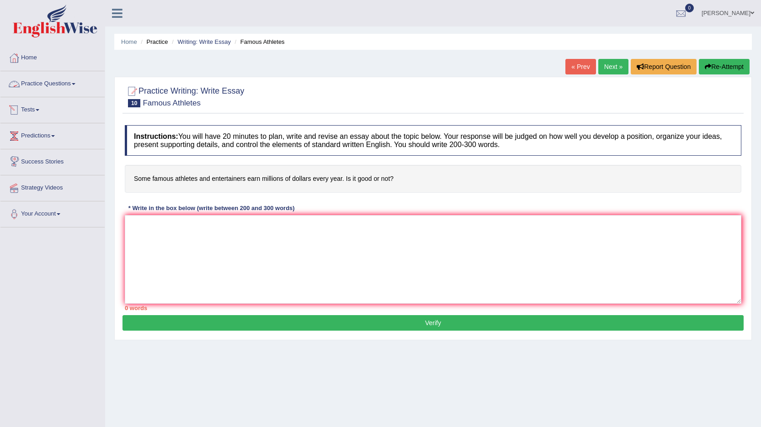
click at [36, 80] on link "Practice Questions" at bounding box center [52, 82] width 104 height 23
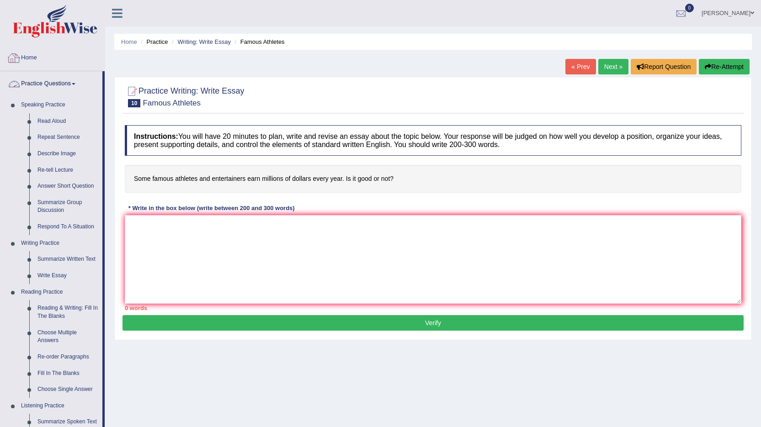
click at [33, 57] on link "Home" at bounding box center [52, 56] width 104 height 23
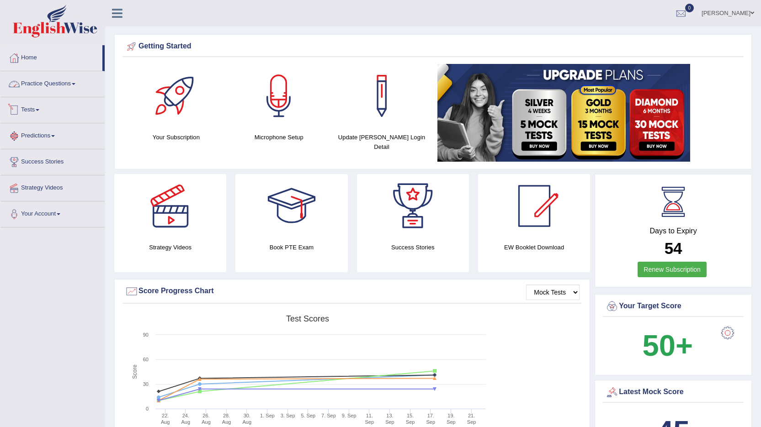
click at [38, 85] on link "Practice Questions" at bounding box center [52, 82] width 104 height 23
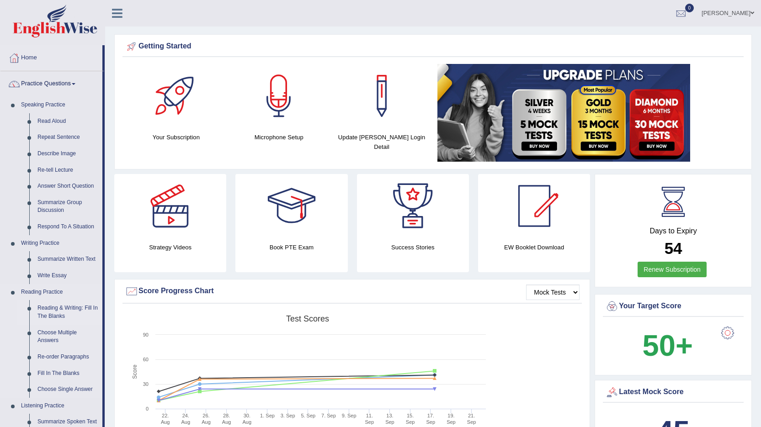
click at [54, 309] on link "Reading & Writing: Fill In The Blanks" at bounding box center [67, 312] width 69 height 24
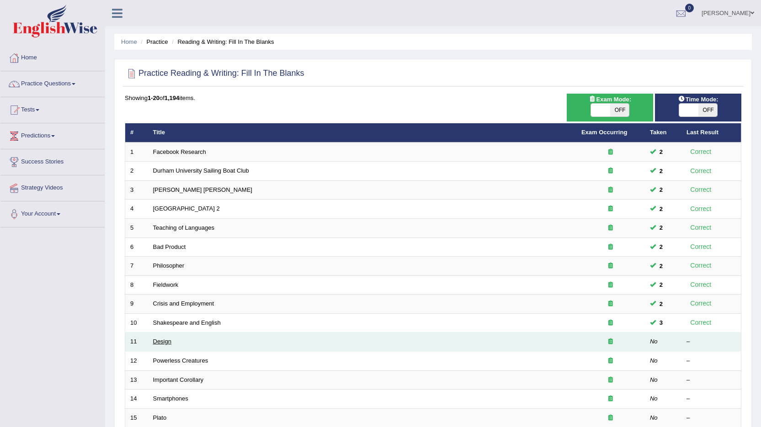
click at [162, 342] on link "Design" at bounding box center [162, 341] width 18 height 7
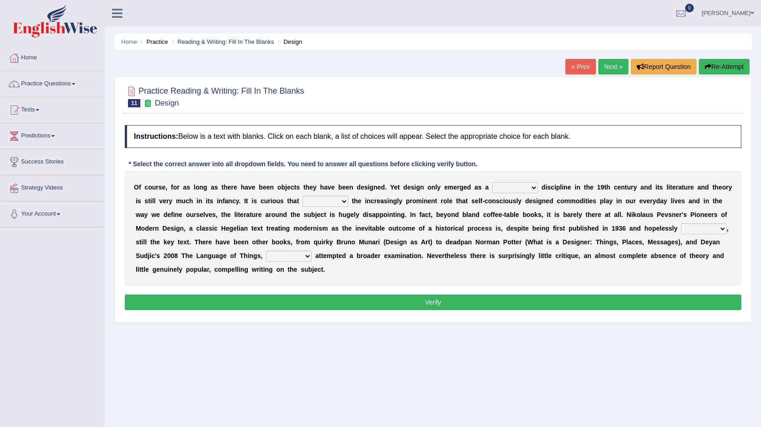
click at [509, 186] on select "bilateral ubiquitous foremost dedicated" at bounding box center [515, 187] width 46 height 11
select select "dedicated"
click at [492, 182] on select "bilateral ubiquitous foremost dedicated" at bounding box center [515, 187] width 46 height 11
click at [311, 201] on select "since despite within through" at bounding box center [325, 201] width 46 height 11
select select "despite"
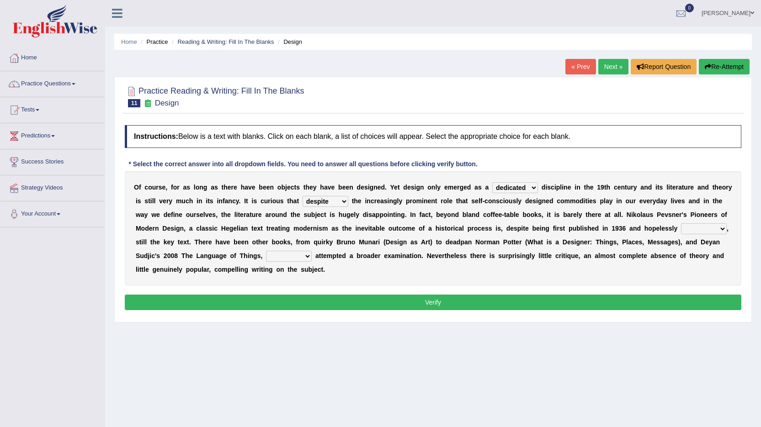
click at [302, 196] on select "since despite within through" at bounding box center [325, 201] width 46 height 11
click at [681, 228] on select "dates dating date dated" at bounding box center [704, 228] width 46 height 11
select select "date"
click at [681, 223] on select "dates dating date dated" at bounding box center [704, 228] width 46 height 11
click at [266, 254] on select "which then however as" at bounding box center [289, 256] width 46 height 11
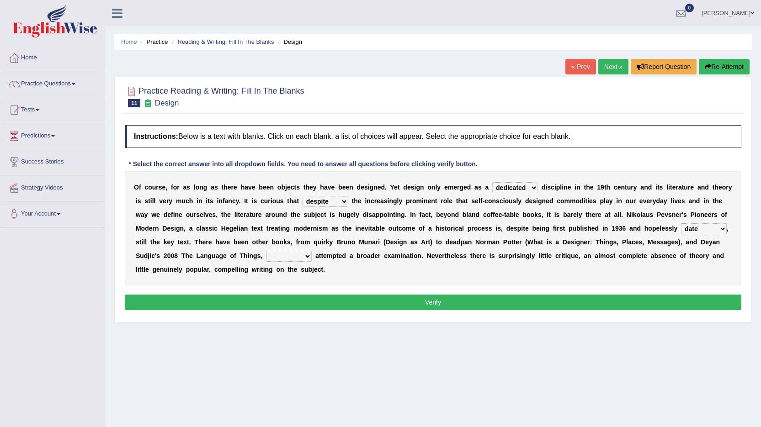
select select "which"
click at [266, 251] on select "which then however as" at bounding box center [289, 256] width 46 height 11
click at [445, 301] on button "Verify" at bounding box center [433, 303] width 616 height 16
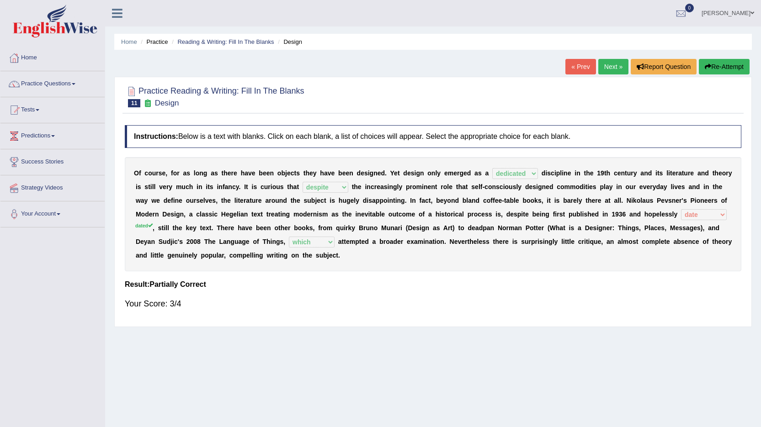
click at [731, 68] on button "Re-Attempt" at bounding box center [723, 67] width 51 height 16
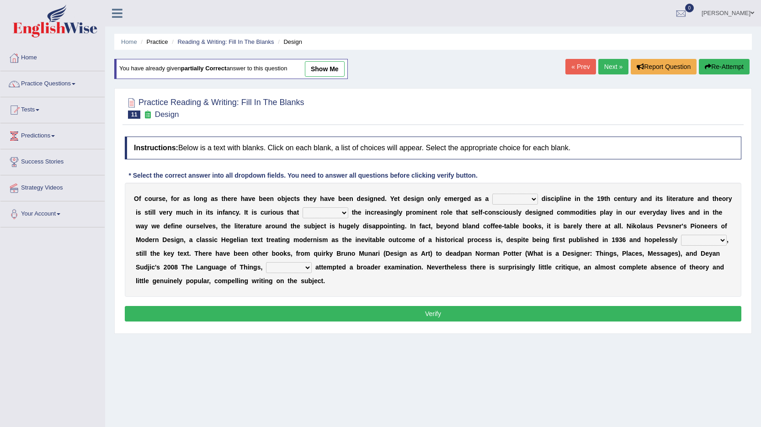
click at [509, 197] on select "bilateral ubiquitous foremost dedicated" at bounding box center [515, 199] width 46 height 11
select select "dedicated"
click at [492, 194] on select "bilateral ubiquitous foremost dedicated" at bounding box center [515, 199] width 46 height 11
click at [311, 212] on select "since despite within through" at bounding box center [325, 212] width 46 height 11
select select "despite"
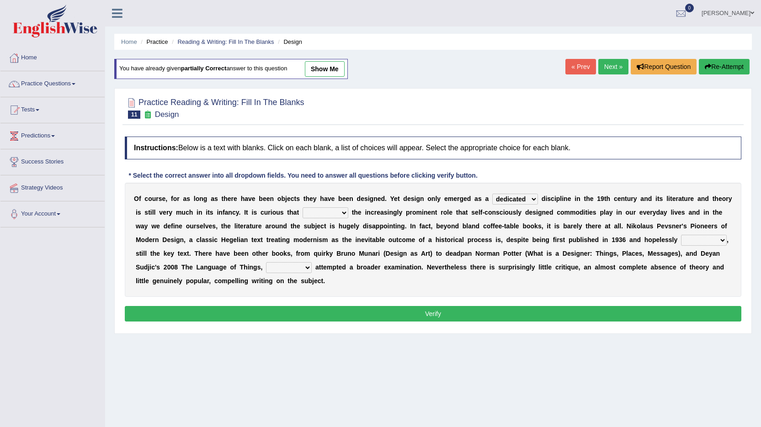
click at [302, 207] on select "since despite within through" at bounding box center [325, 212] width 46 height 11
click at [681, 239] on select "dates dating date dated" at bounding box center [704, 240] width 46 height 11
select select "dated"
click at [681, 235] on select "dates dating date dated" at bounding box center [704, 240] width 46 height 11
click at [266, 267] on select "which then however as" at bounding box center [289, 267] width 46 height 11
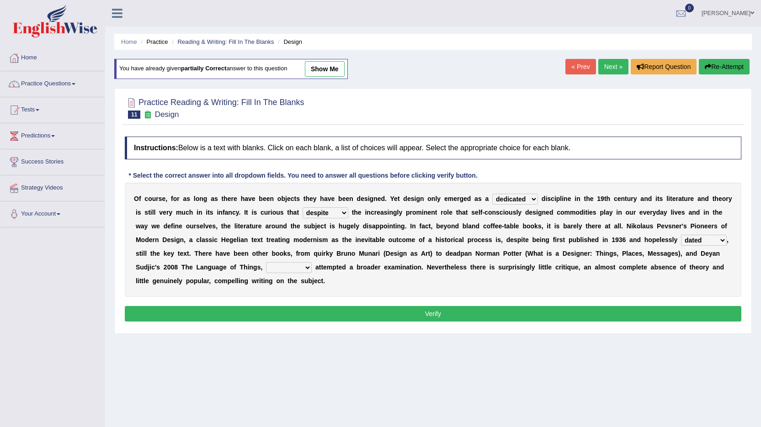
select select "which"
click at [266, 262] on select "which then however as" at bounding box center [289, 267] width 46 height 11
click at [429, 317] on button "Verify" at bounding box center [433, 314] width 616 height 16
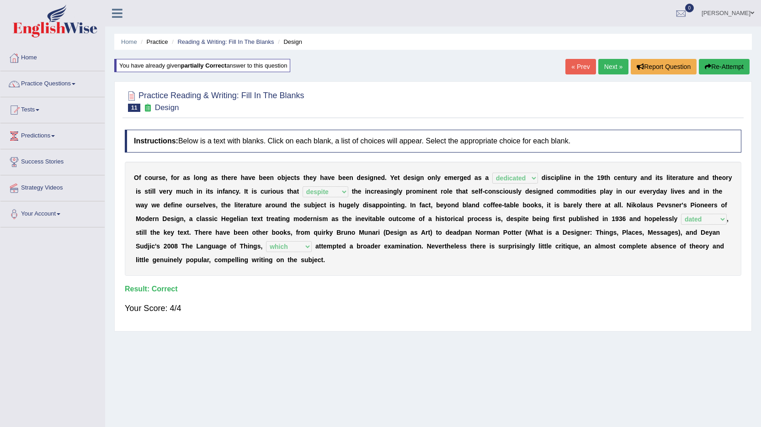
click at [612, 65] on link "Next »" at bounding box center [613, 67] width 30 height 16
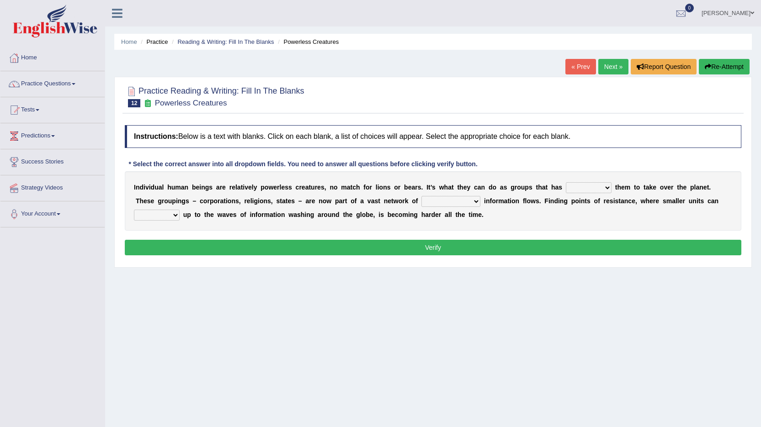
click at [429, 222] on div "I n d i v i d u a l h u m a n b e i n g s a r e r e l a t i v e l y p o w e r l…" at bounding box center [433, 200] width 616 height 59
click at [577, 187] on select "enabled contended embodied conjured" at bounding box center [588, 187] width 46 height 11
select select "conjured"
click at [565, 182] on select "enabled contended embodied conjured" at bounding box center [588, 187] width 46 height 11
click at [421, 201] on select "interconnected overlapping fastened exploited" at bounding box center [450, 201] width 59 height 11
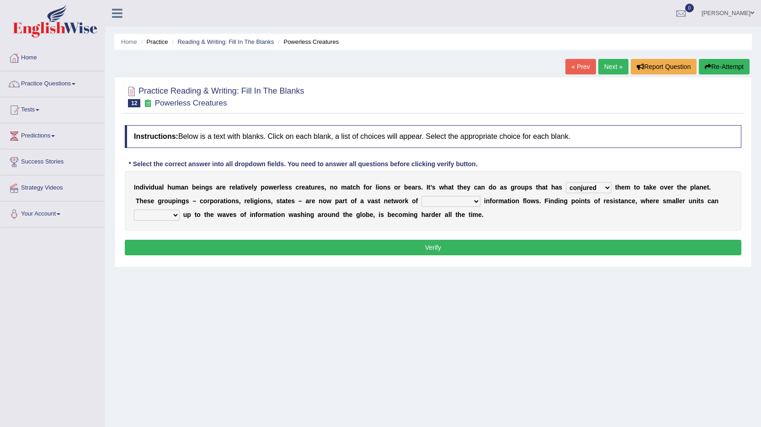
select select "exploited"
click at [421, 196] on select "interconnected overlapping fastened exploited" at bounding box center [450, 201] width 59 height 11
click at [180, 210] on select "stand raise hail pump" at bounding box center [157, 215] width 46 height 11
select select "pump"
click at [180, 210] on select "stand raise hail pump" at bounding box center [157, 215] width 46 height 11
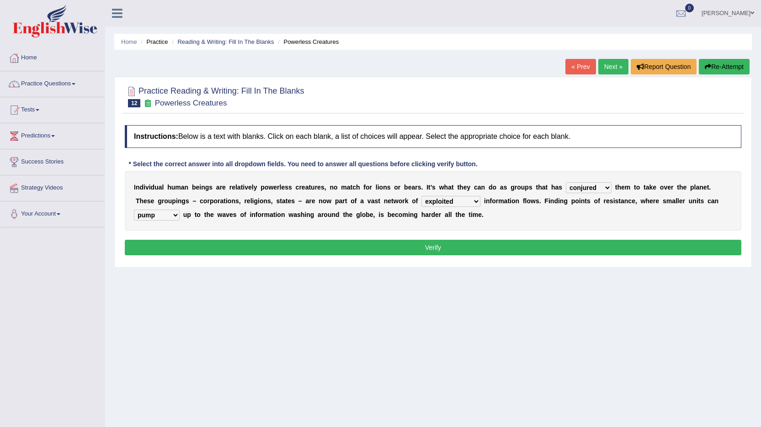
click at [591, 247] on button "Verify" at bounding box center [433, 248] width 616 height 16
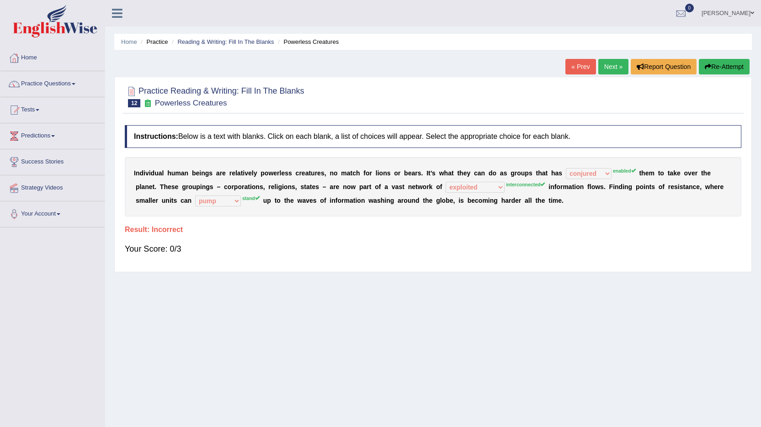
click at [731, 70] on button "Re-Attempt" at bounding box center [723, 67] width 51 height 16
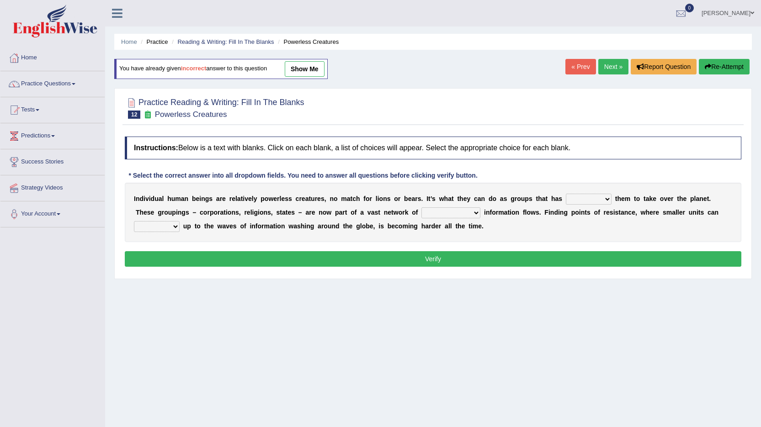
click at [580, 200] on select "enabled contended embodied conjured" at bounding box center [588, 199] width 46 height 11
select select "enabled"
click at [565, 194] on select "enabled contended embodied conjured" at bounding box center [588, 199] width 46 height 11
click at [421, 212] on select "interconnected overlapping fastened exploited" at bounding box center [450, 212] width 59 height 11
select select "interconnected"
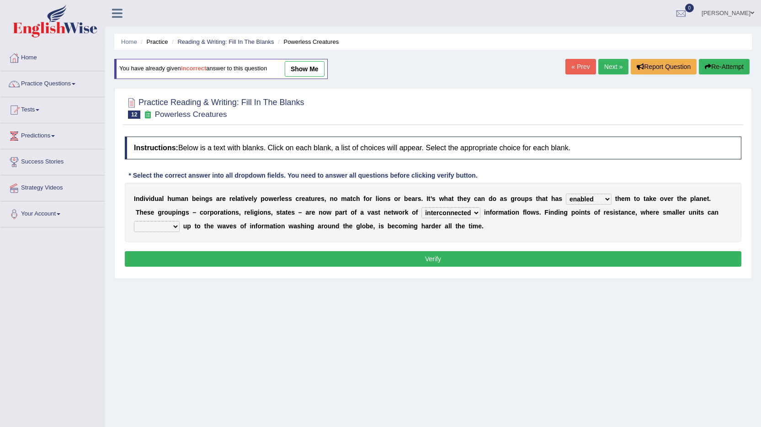
click at [421, 207] on select "interconnected overlapping fastened exploited" at bounding box center [450, 212] width 59 height 11
click at [180, 221] on select "stand raise hail pump" at bounding box center [157, 226] width 46 height 11
select select "stand"
click at [180, 221] on select "stand raise hail pump" at bounding box center [157, 226] width 46 height 11
click at [441, 259] on button "Verify" at bounding box center [433, 259] width 616 height 16
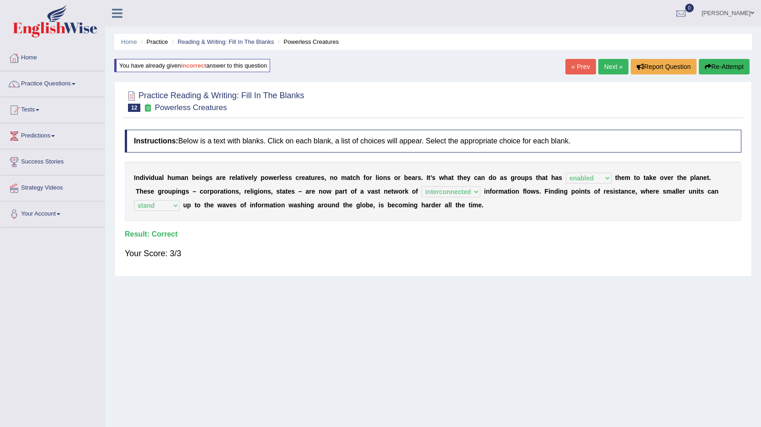
click at [616, 63] on link "Next »" at bounding box center [613, 67] width 30 height 16
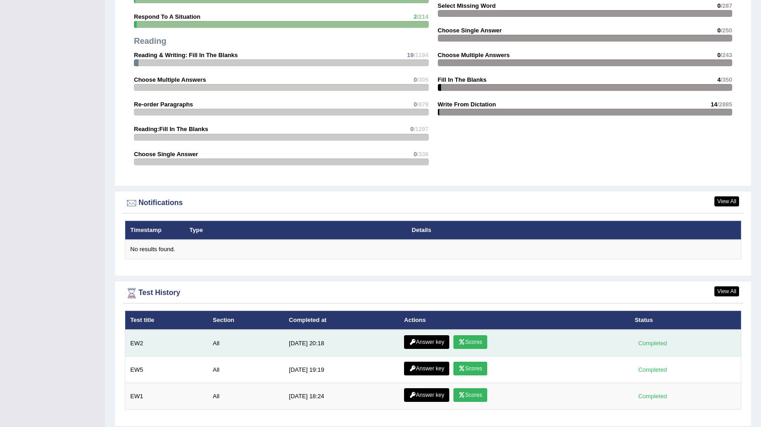
scroll to position [954, 0]
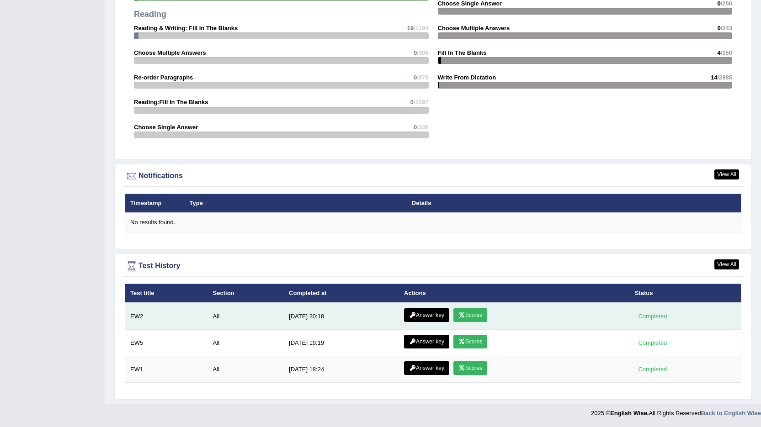
click at [466, 313] on link "Scores" at bounding box center [470, 315] width 34 height 14
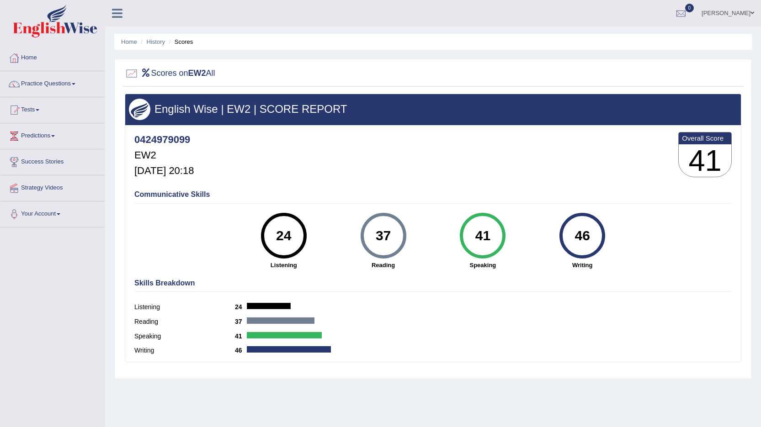
click at [24, 57] on link "Home" at bounding box center [52, 56] width 104 height 23
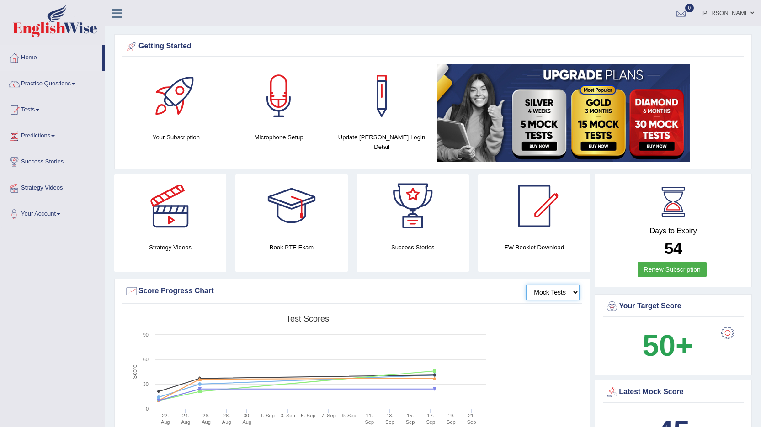
click at [567, 290] on select "Mock Tests" at bounding box center [552, 293] width 53 height 16
click at [405, 276] on div "Strategy Videos Book PTE Exam Success Stories EW Booklet Download" at bounding box center [352, 226] width 485 height 105
